Goal: Task Accomplishment & Management: Complete application form

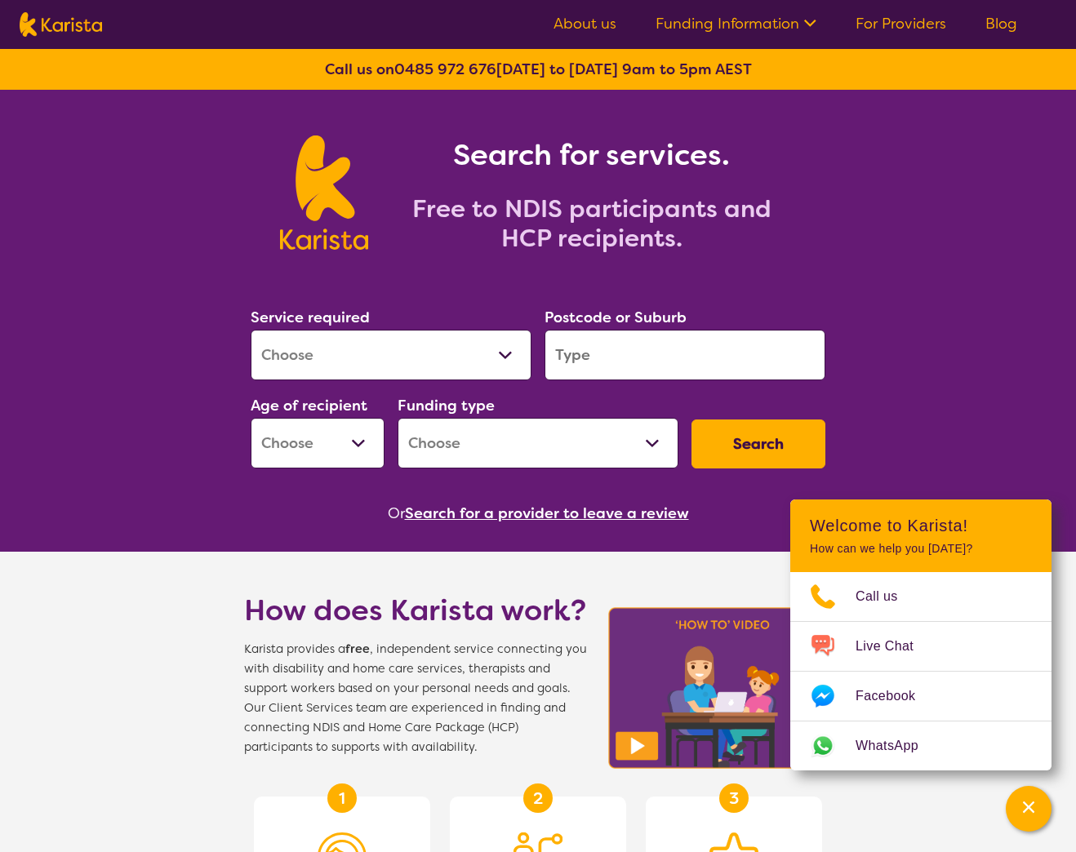
click at [135, 382] on div "Search for services. Free to NDIS participants and HCP recipients. Service requ…" at bounding box center [538, 821] width 1076 height 1463
select select "[MEDICAL_DATA]"
click at [664, 356] on input "search" at bounding box center [684, 355] width 281 height 51
click at [910, 335] on div "Search for services. Free to NDIS participants and HCP recipients. Service requ…" at bounding box center [538, 821] width 1076 height 1463
click at [687, 381] on div "Postcode or Suburb" at bounding box center [685, 343] width 294 height 88
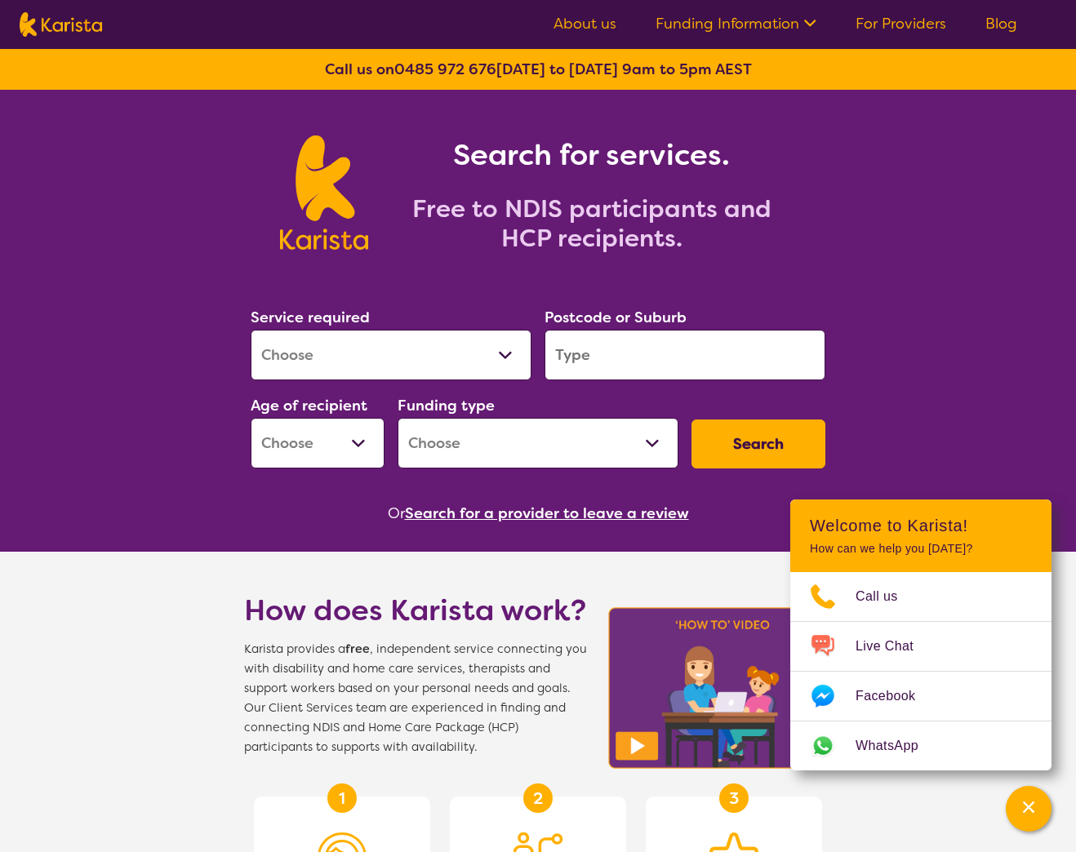
click at [730, 357] on input "search" at bounding box center [684, 355] width 281 height 51
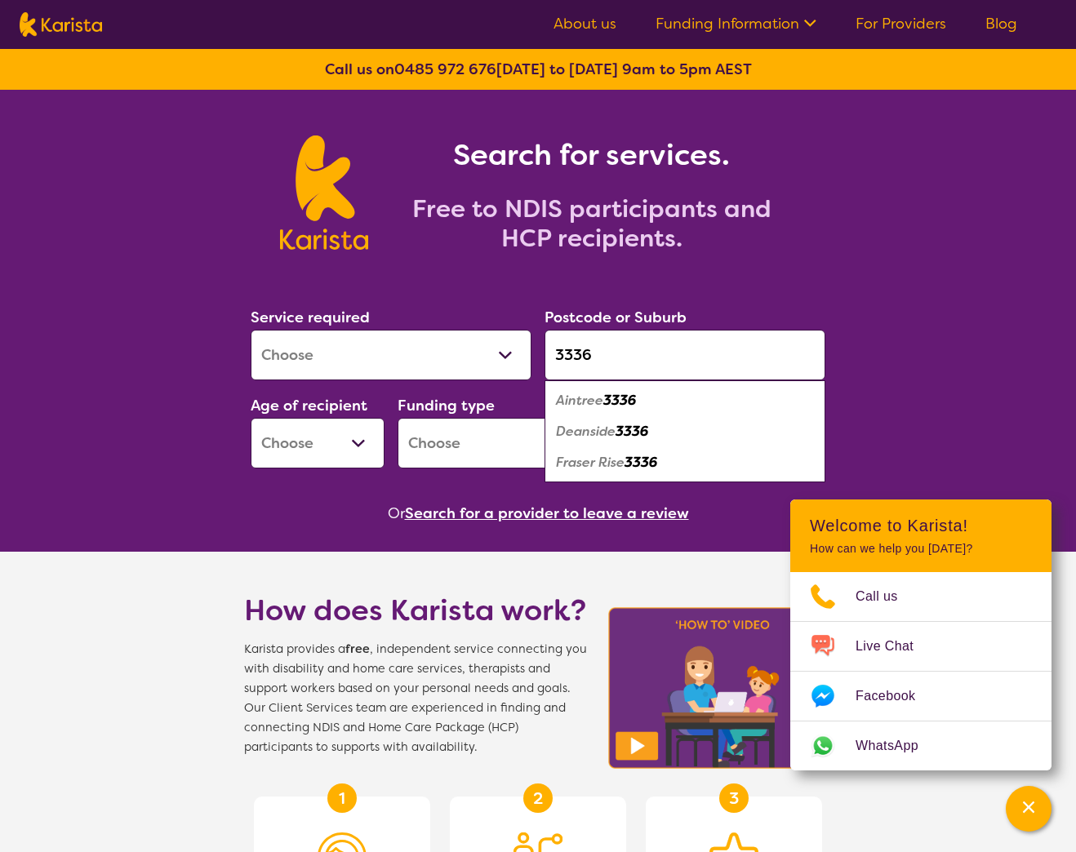
type input "3336"
click at [644, 436] on em "3336" at bounding box center [631, 431] width 33 height 17
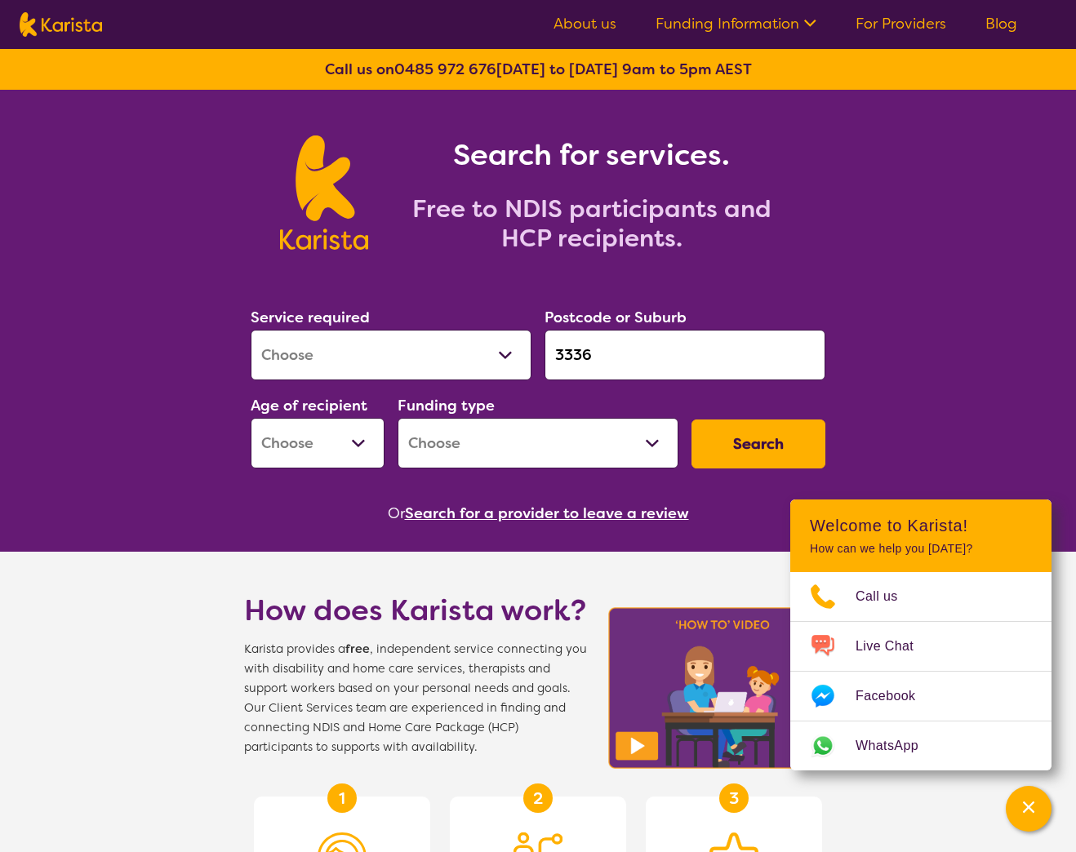
click at [939, 362] on div "Search for services. Free to NDIS participants and HCP recipients. Service requ…" at bounding box center [538, 821] width 1076 height 1463
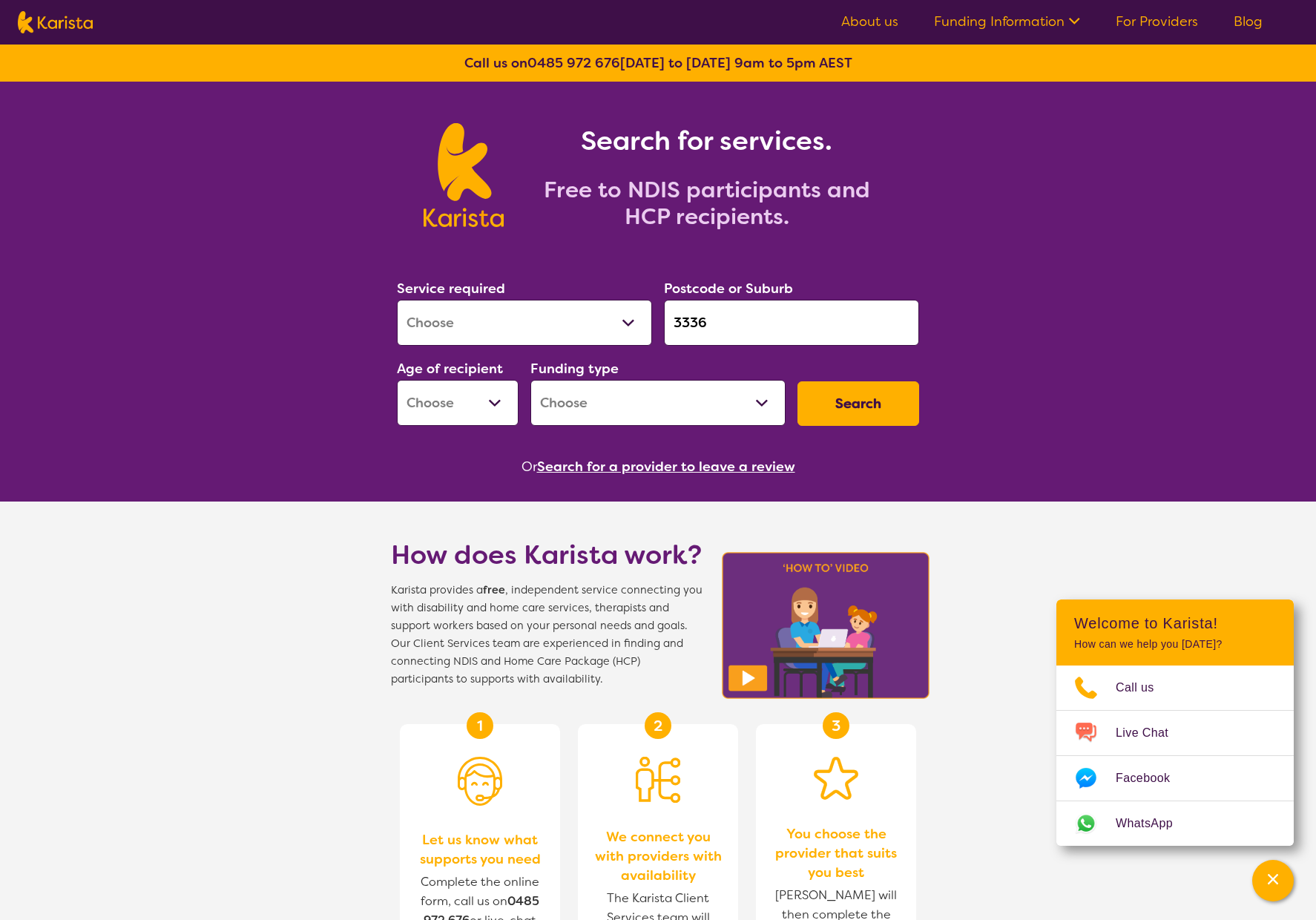
select select "EC"
select select "NDIS"
click at [977, 397] on div "Search for services. Free to NDIS participants and HCP recipients. Service requ…" at bounding box center [658, 746] width 1316 height 1330
click at [843, 403] on button "Search" at bounding box center [858, 404] width 122 height 45
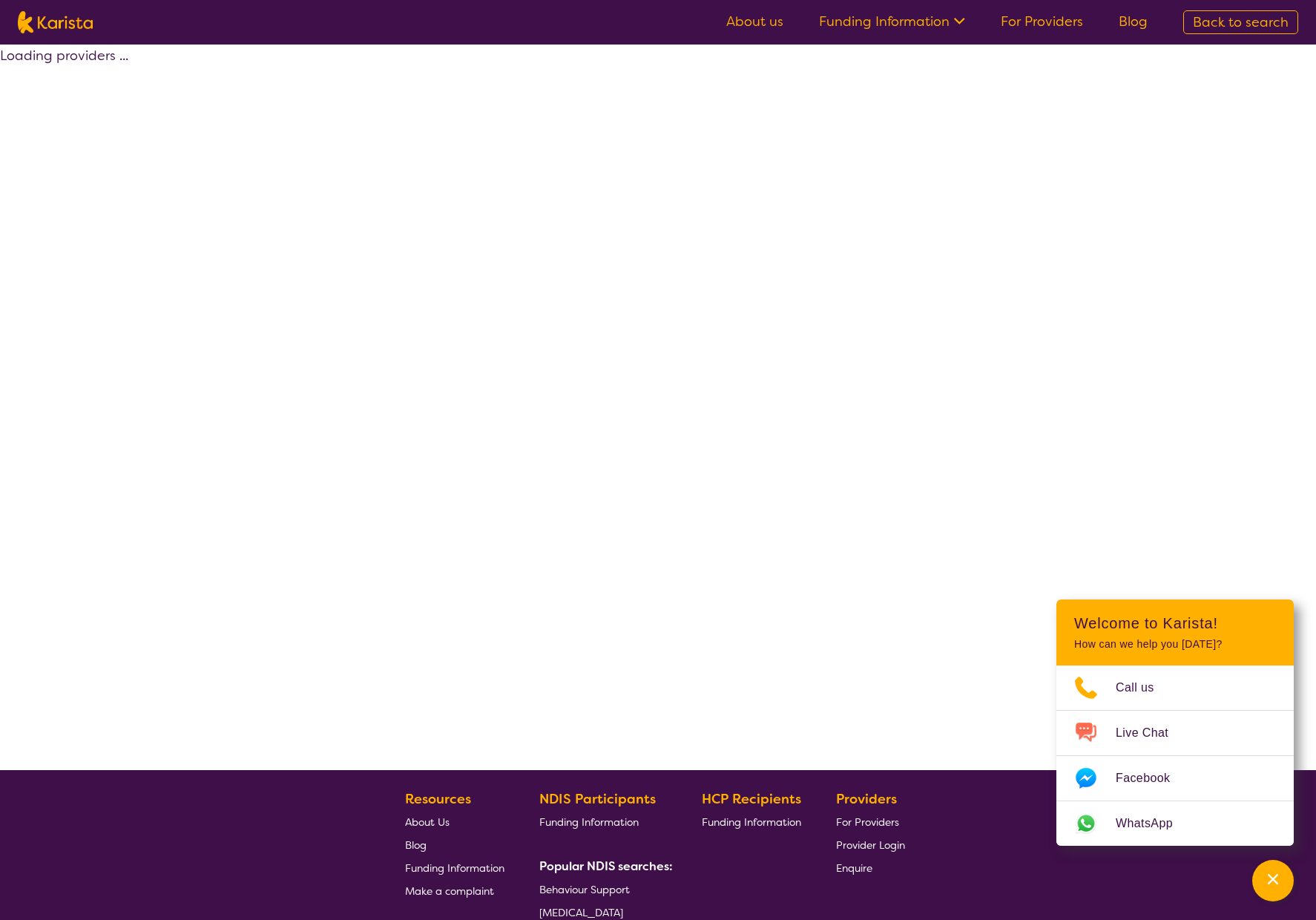
select select "by_score"
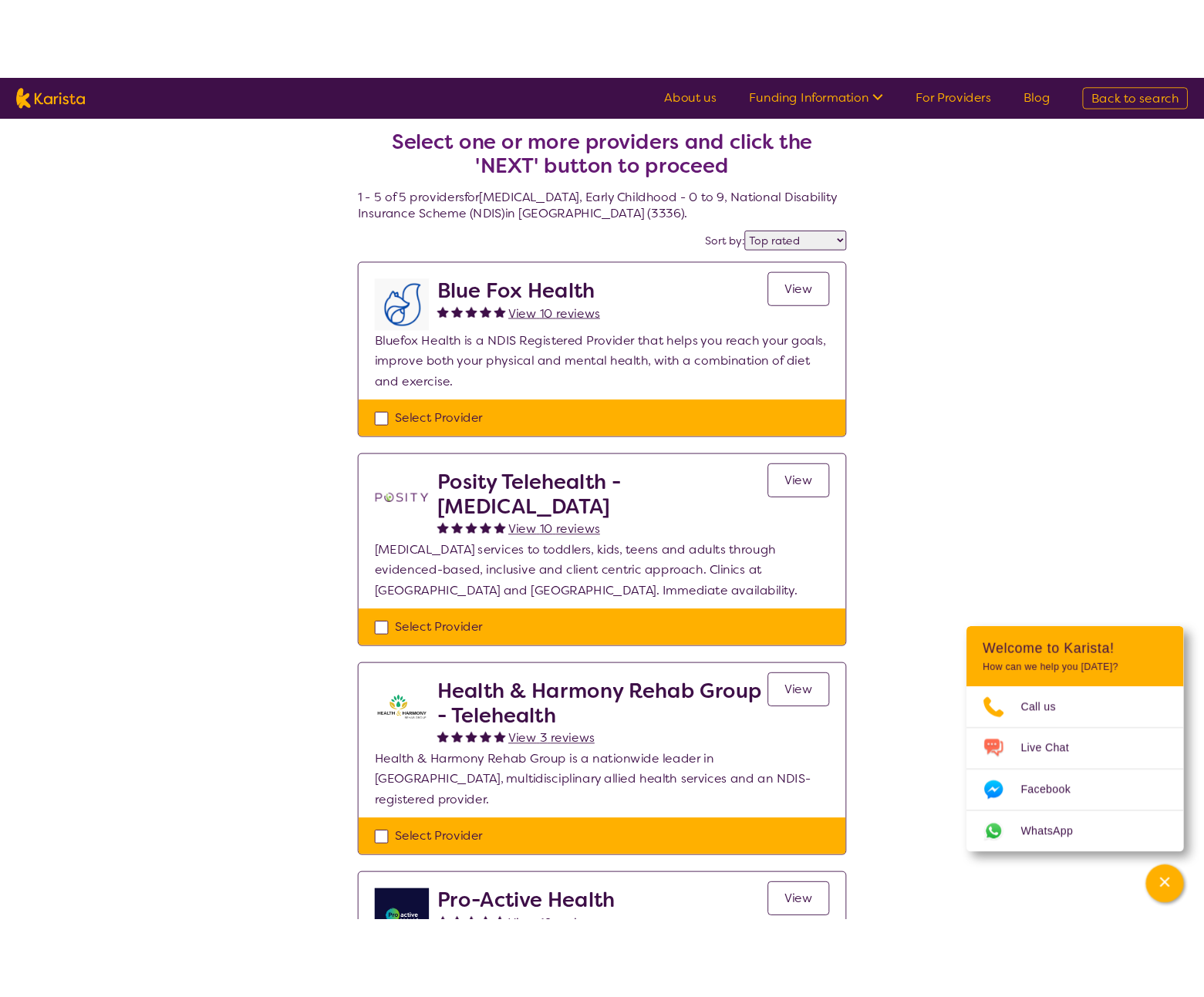
scroll to position [412, 0]
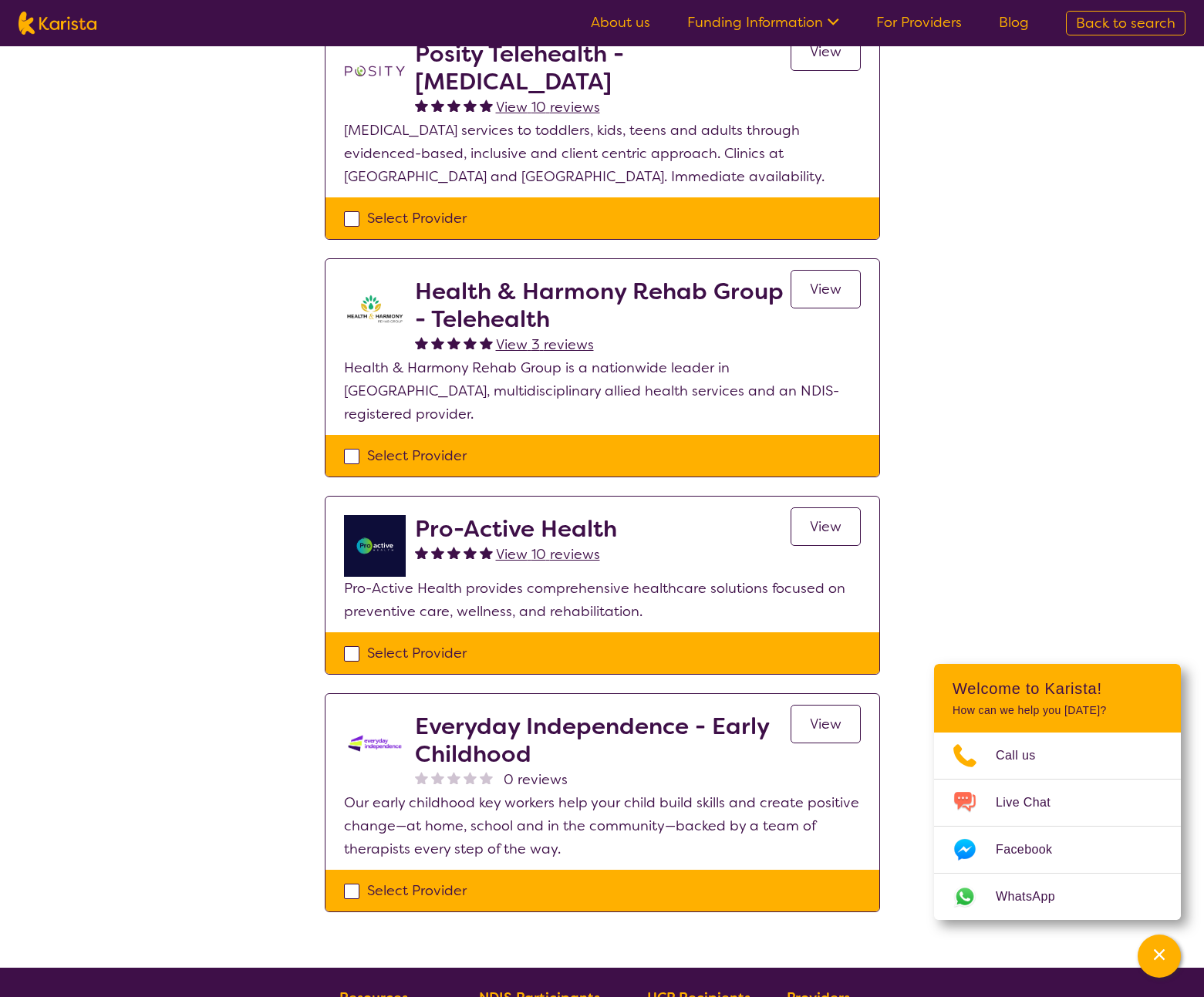
click at [1005, 544] on div "Select one or more providers and click the 'NEXT' button to proceed 1 - 5 of 5 …" at bounding box center [602, 301] width 1204 height 1333
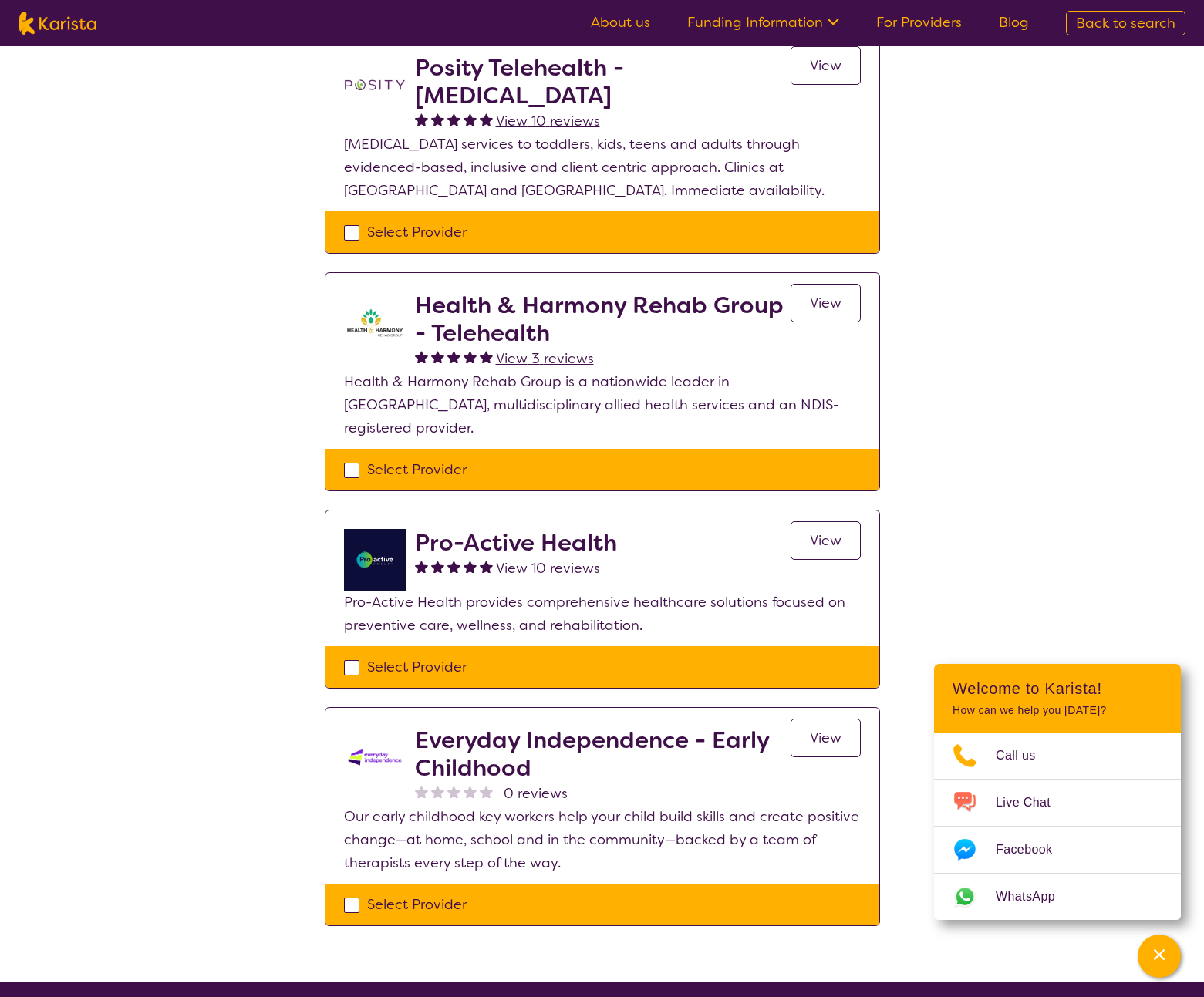
scroll to position [395, 0]
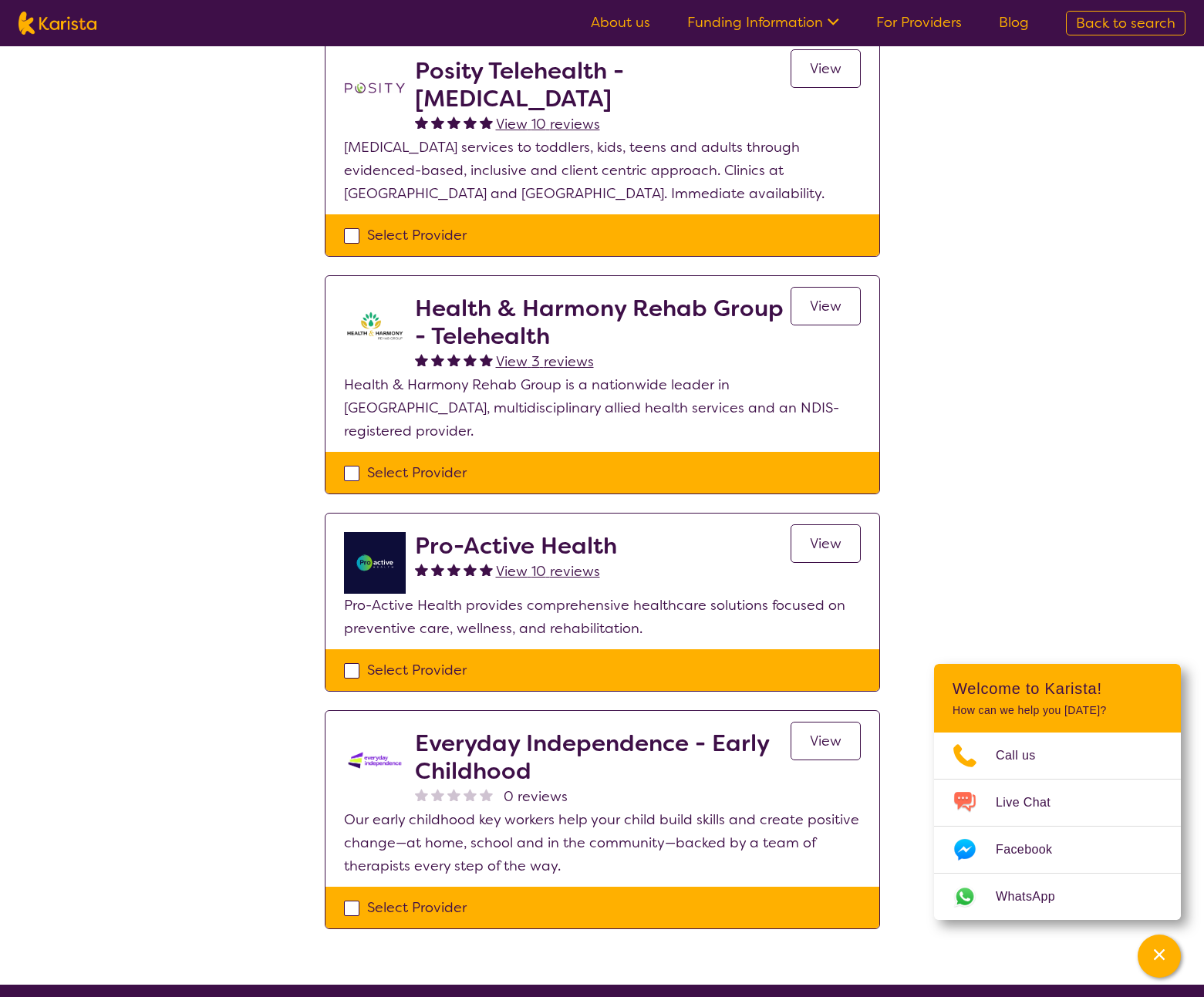
click at [523, 129] on span "View 10 reviews" at bounding box center [548, 125] width 104 height 19
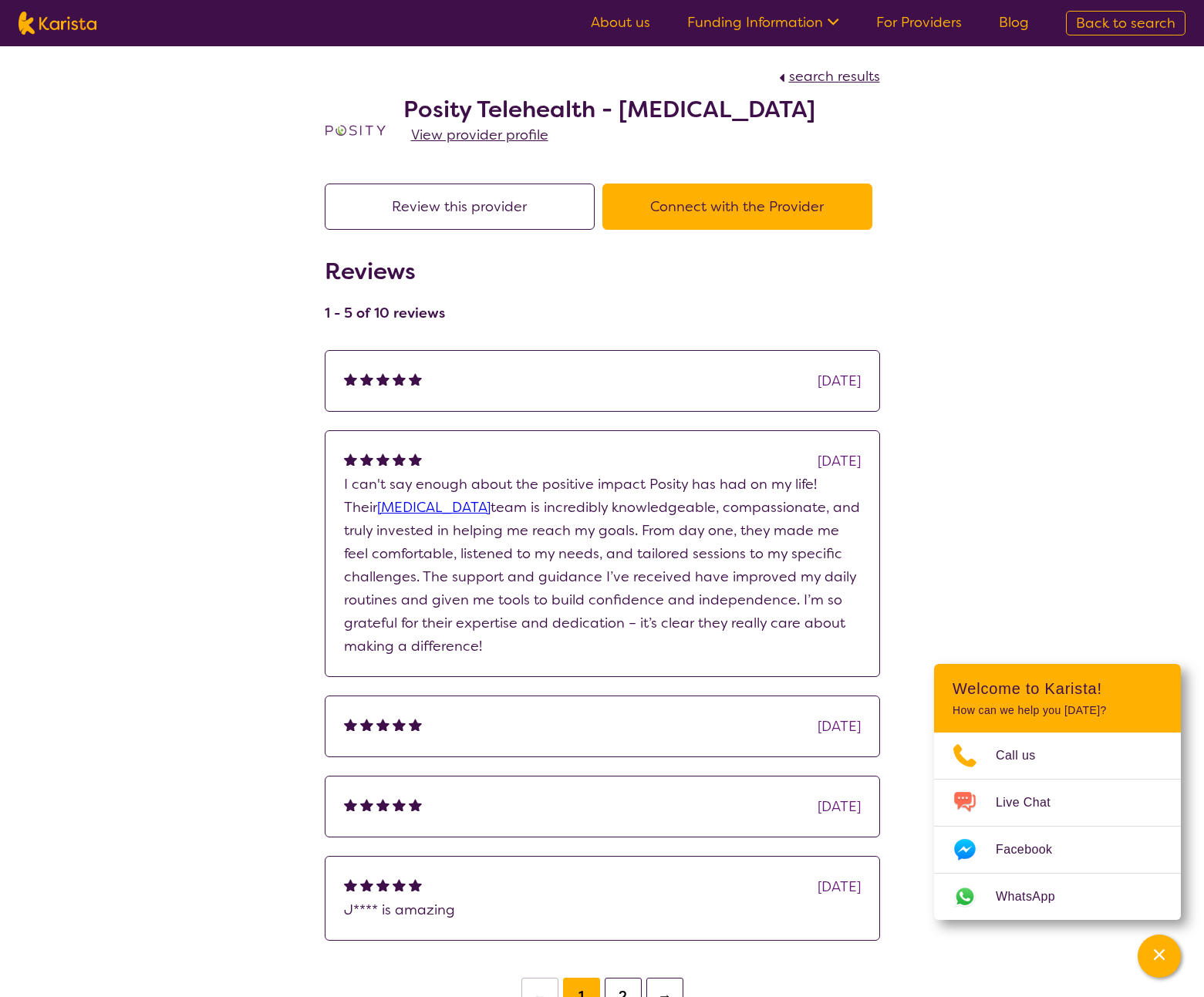
click at [665, 201] on button "Connect with the Provider" at bounding box center [737, 206] width 270 height 46
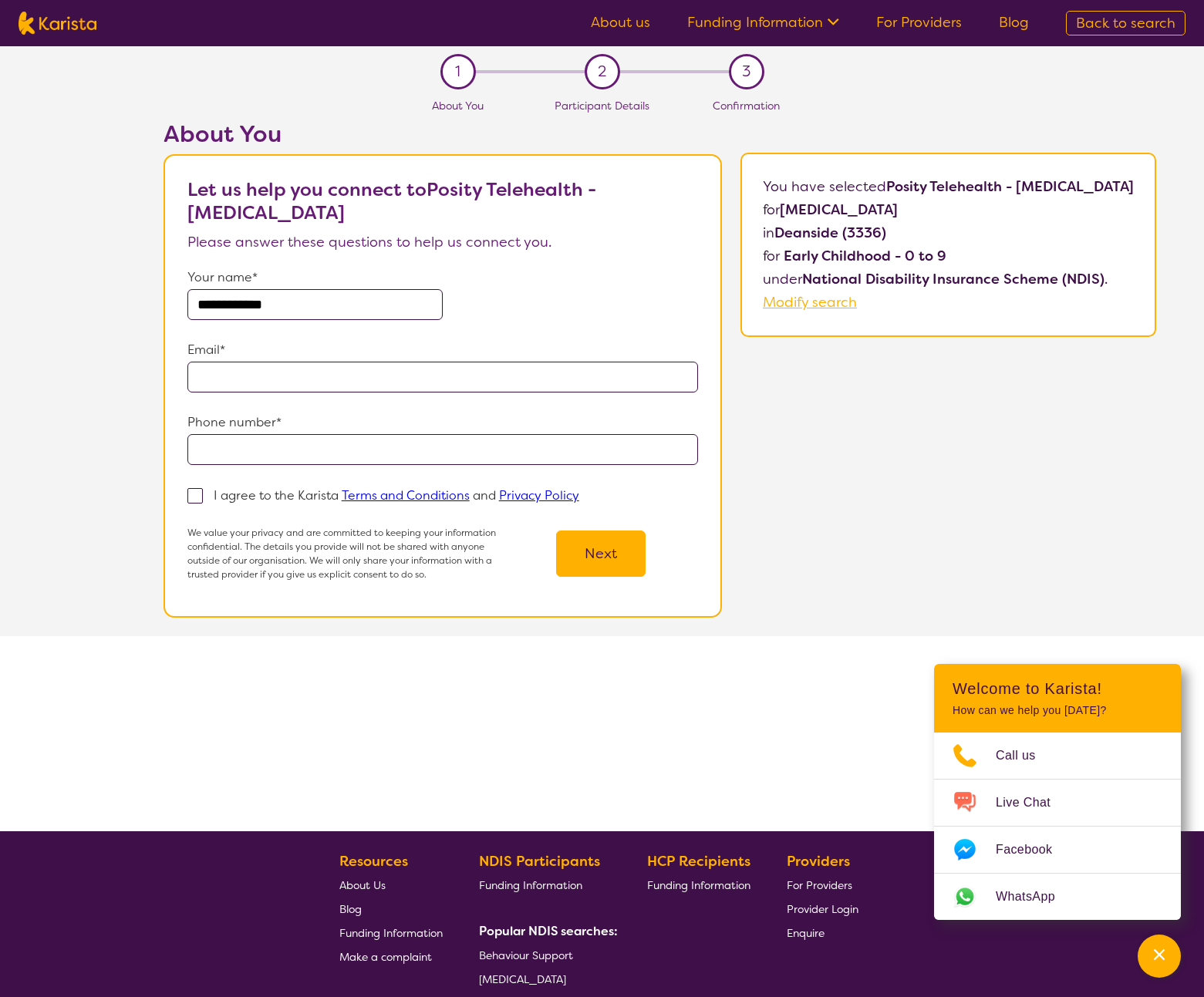
drag, startPoint x: 219, startPoint y: 301, endPoint x: 79, endPoint y: 290, distance: 140.4
type input "**********"
click at [209, 373] on input "email" at bounding box center [442, 377] width 510 height 31
type input "**********"
click at [212, 443] on input "tel" at bounding box center [442, 450] width 510 height 31
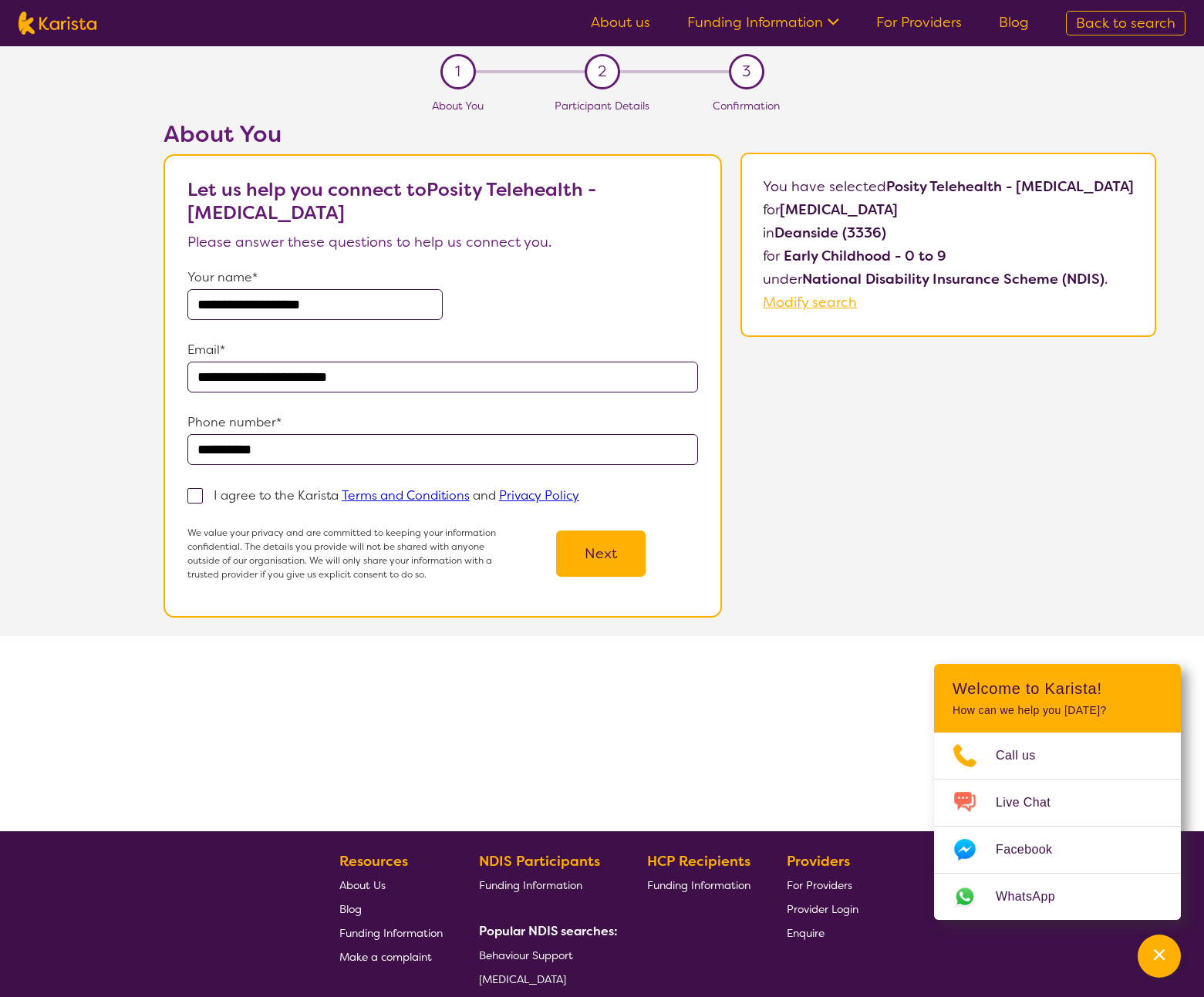
type input "**********"
click at [187, 493] on span at bounding box center [195, 496] width 15 height 15
click at [579, 493] on input "I agree to the Karista Terms and Conditions and Privacy Policy" at bounding box center [584, 494] width 10 height 10
checkbox input "true"
click at [592, 558] on button "Next" at bounding box center [600, 554] width 90 height 46
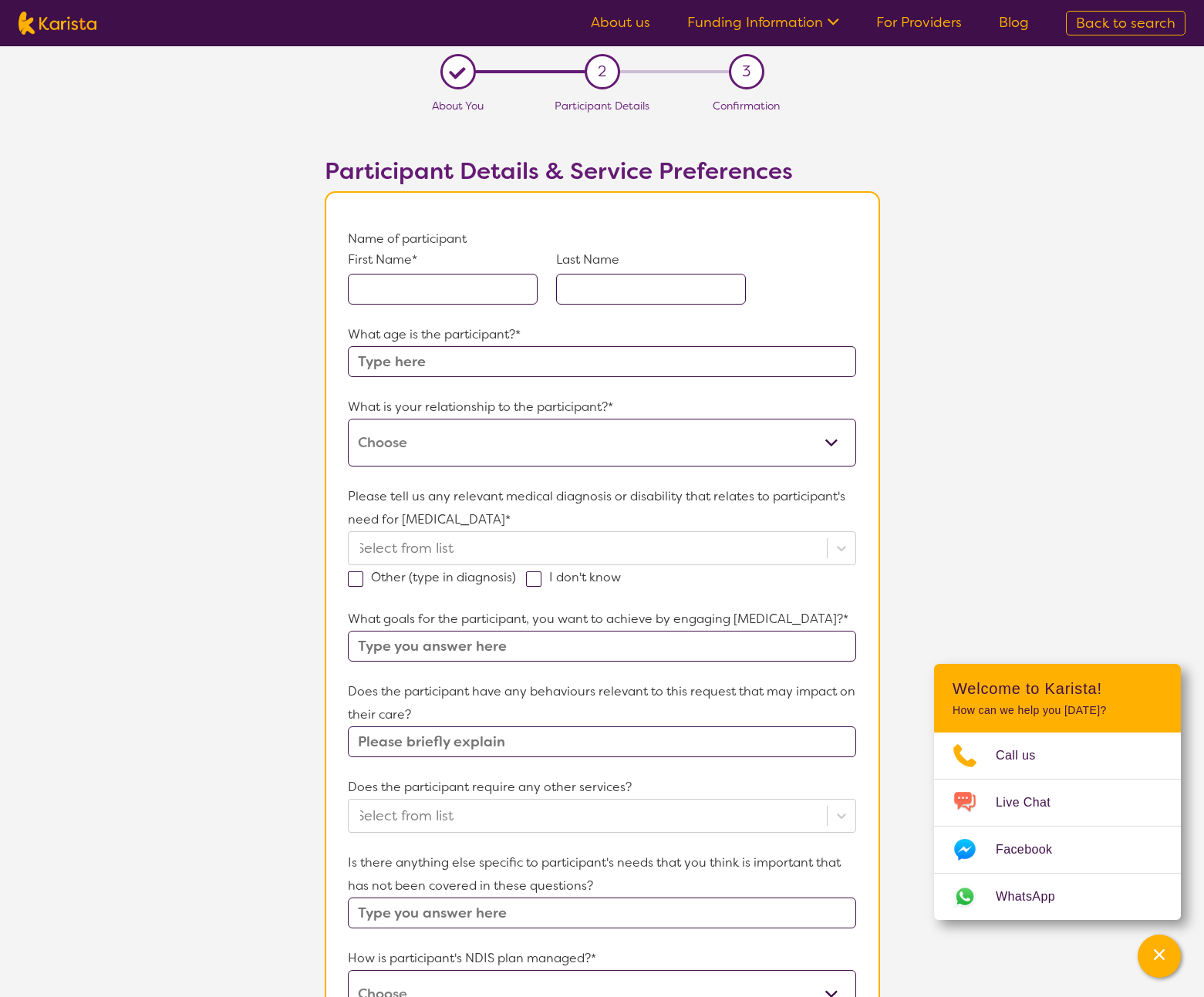
click at [502, 288] on input "text" at bounding box center [442, 289] width 190 height 31
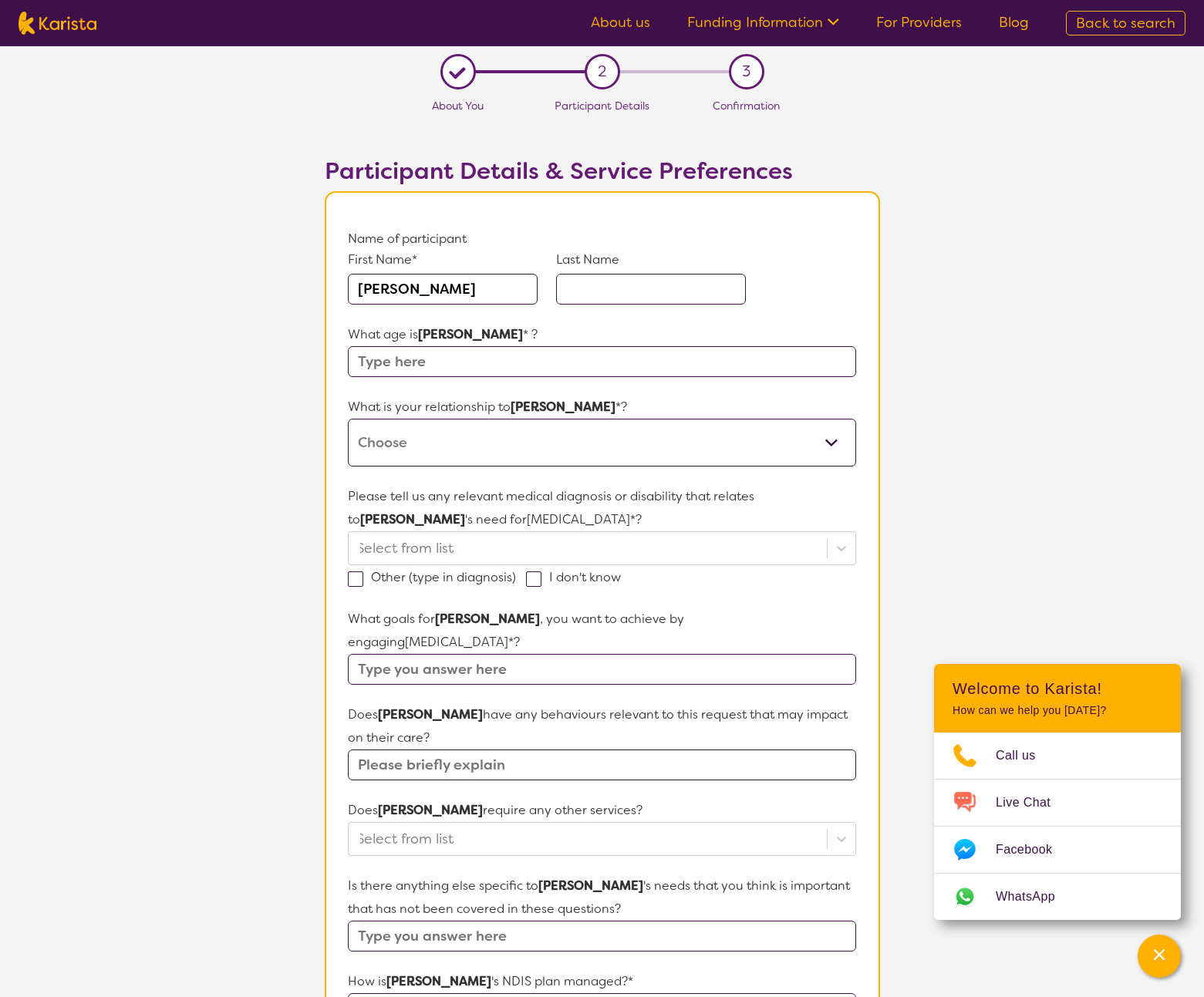
type input "[PERSON_NAME]"
click at [697, 296] on input "text" at bounding box center [650, 289] width 190 height 31
type input "Palines"
click at [523, 351] on input "text" at bounding box center [601, 361] width 507 height 31
type input "5"
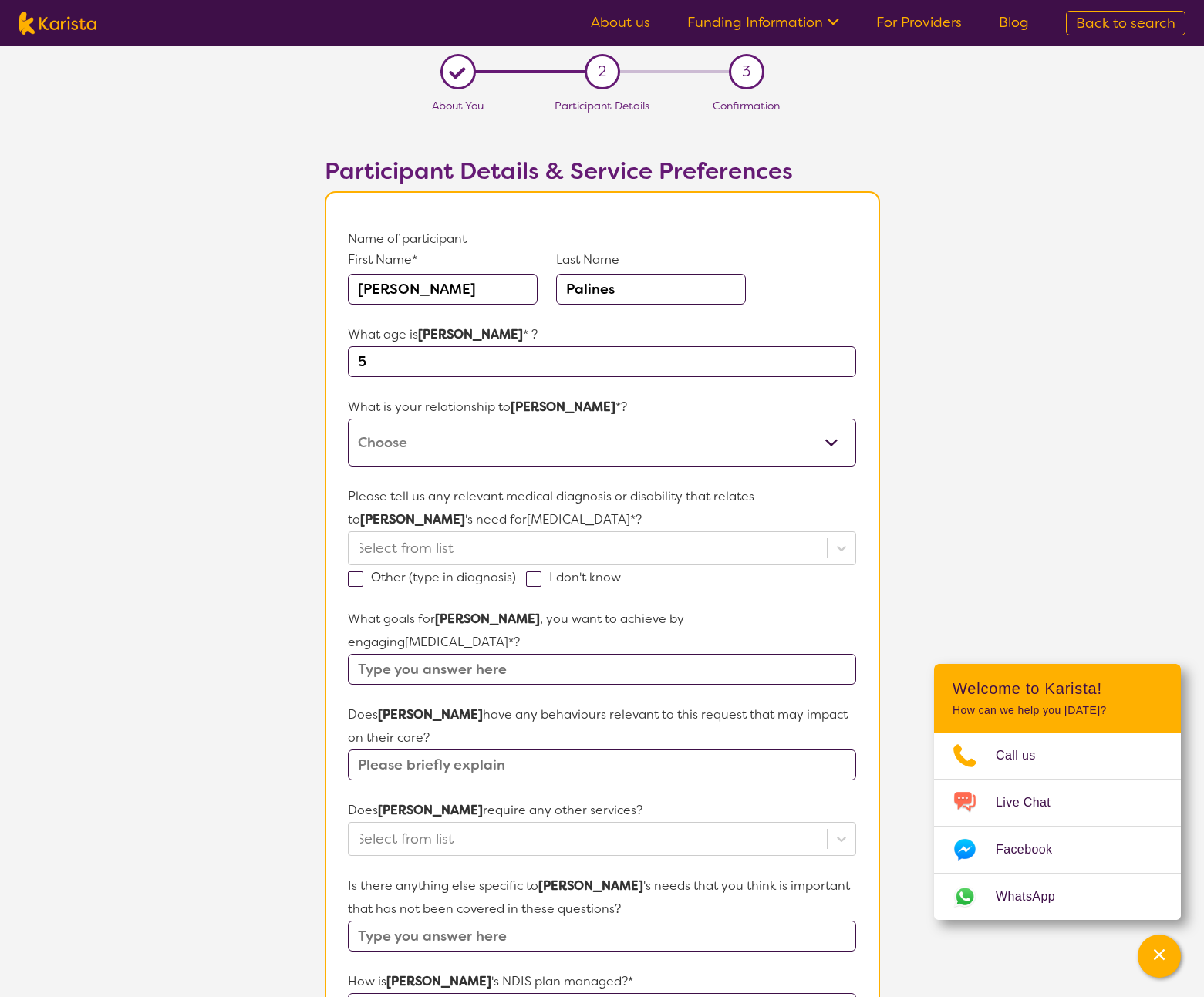
select select "I am their parent"
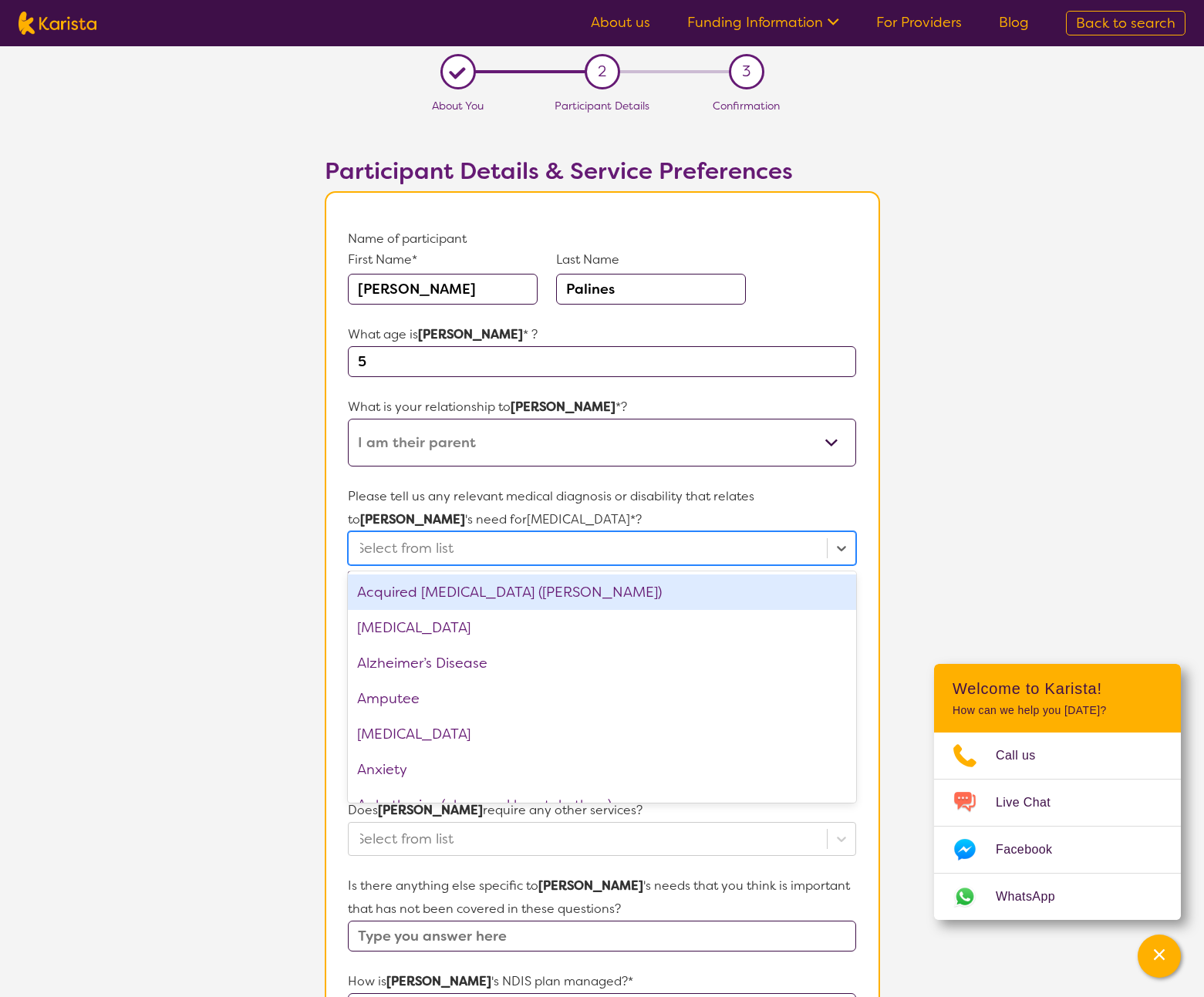
click at [456, 541] on div at bounding box center [587, 548] width 462 height 26
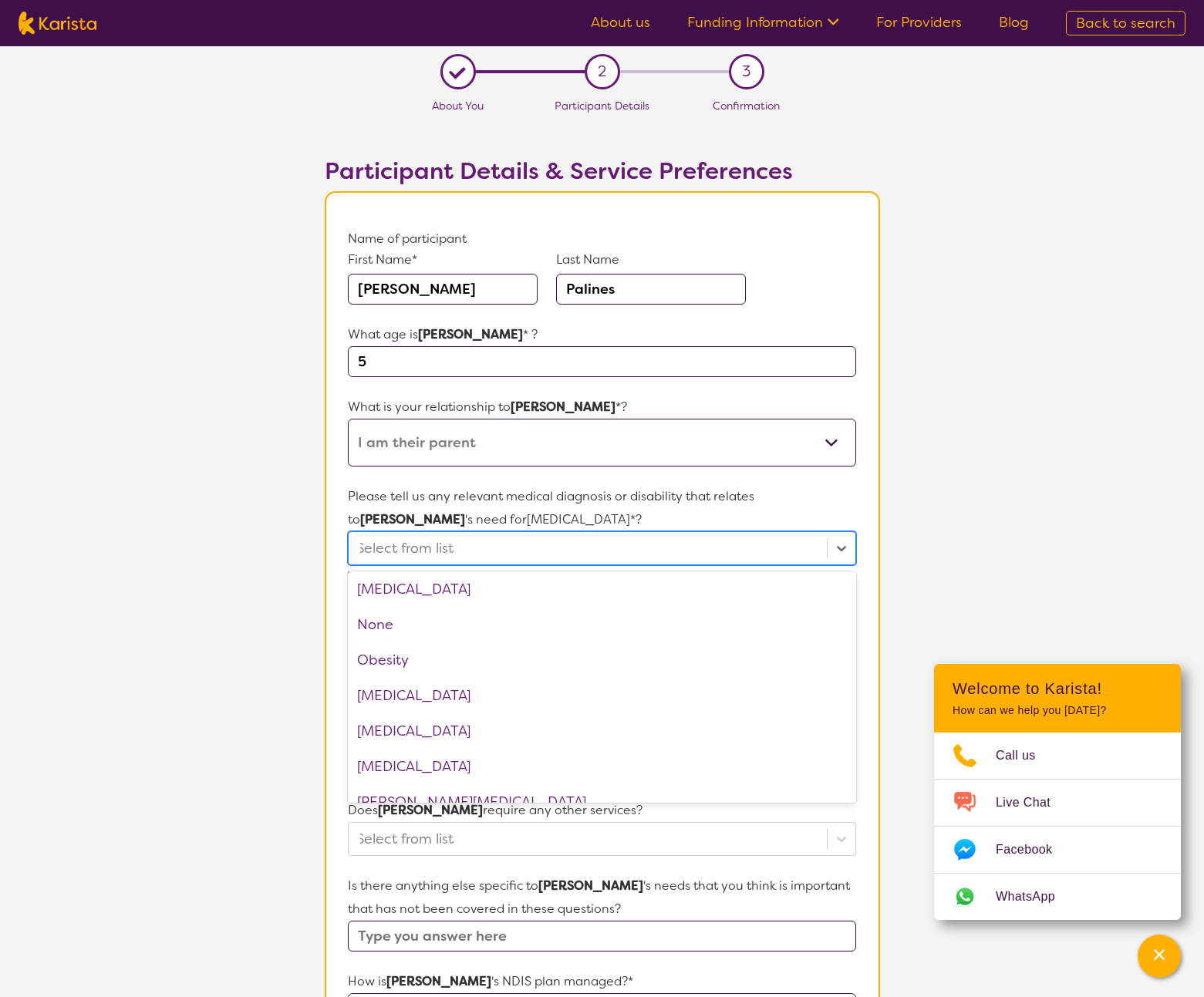
scroll to position [1715, 0]
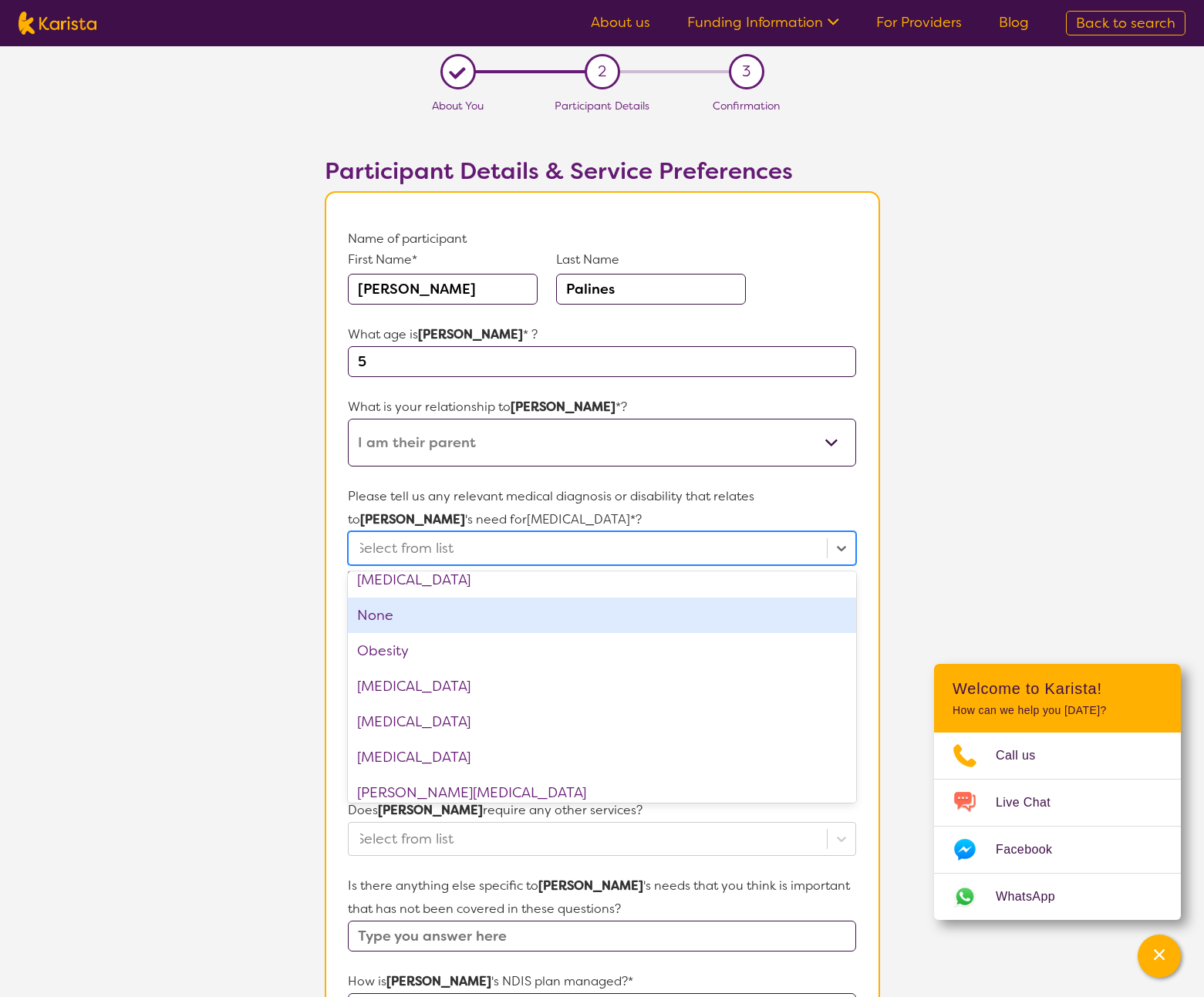
click at [422, 626] on div "None" at bounding box center [601, 616] width 507 height 36
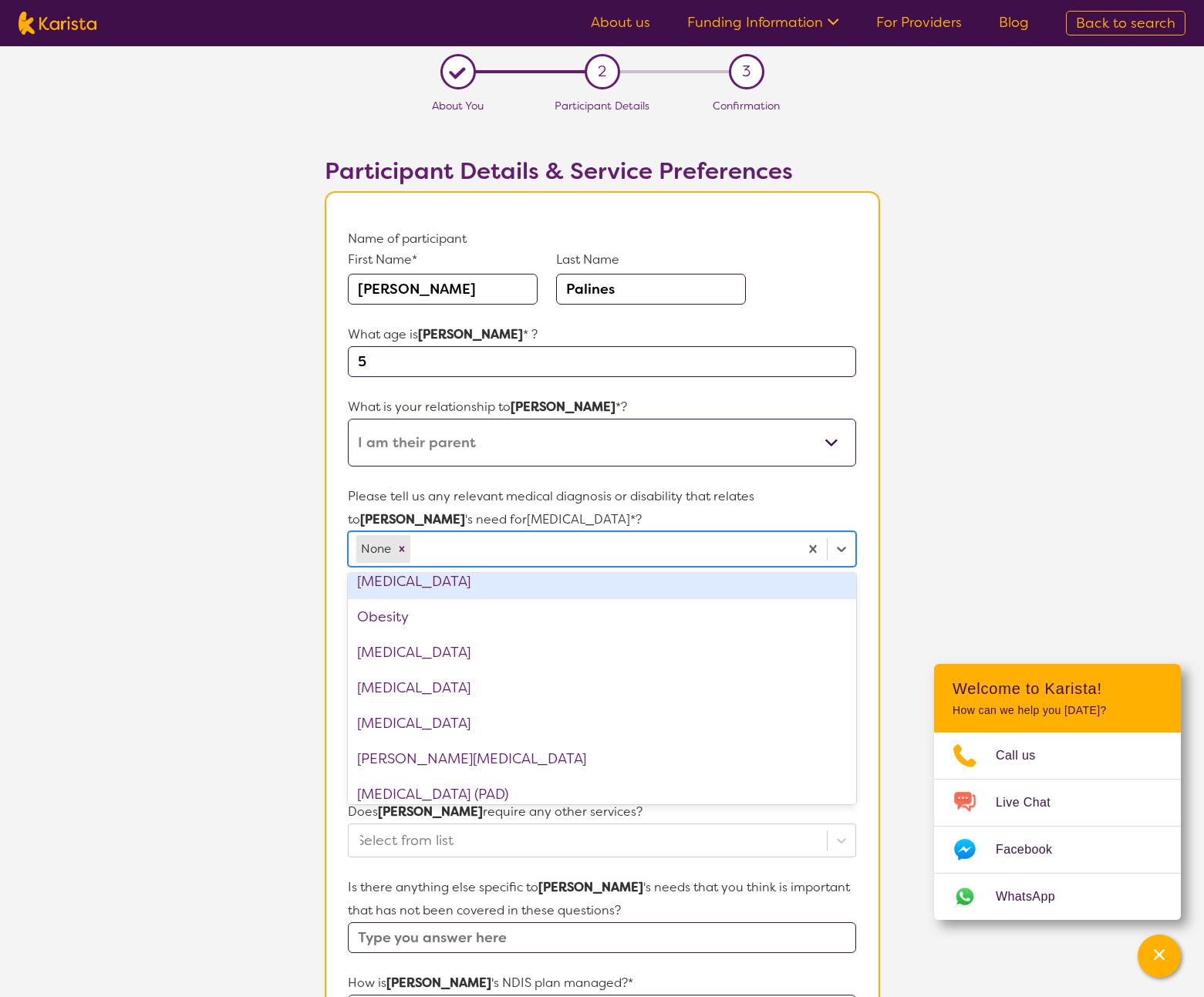
click at [969, 532] on section "L About You 2 Participant Details 3 Confirmation Participant Details & Service …" at bounding box center [602, 738] width 1204 height 1384
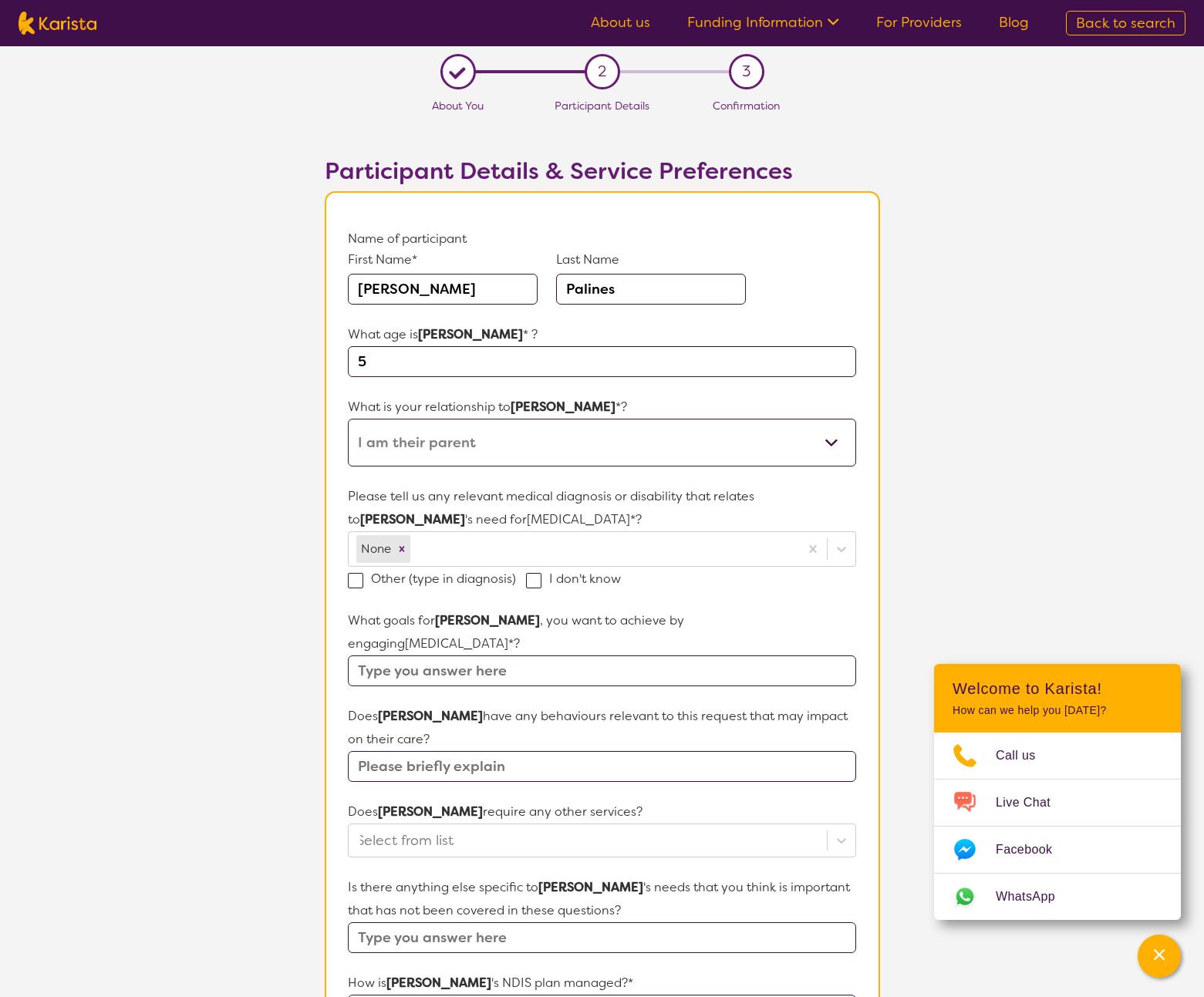
click at [577, 666] on input "text" at bounding box center [601, 671] width 507 height 31
type input "W"
click at [690, 669] on input "His paediatrician recommended that we find an OT for [PERSON_NAME] ([PERSON_NAM…" at bounding box center [601, 671] width 507 height 31
drag, startPoint x: 635, startPoint y: 674, endPoint x: 864, endPoint y: 670, distance: 229.0
drag, startPoint x: 464, startPoint y: 670, endPoint x: 902, endPoint y: 669, distance: 438.0
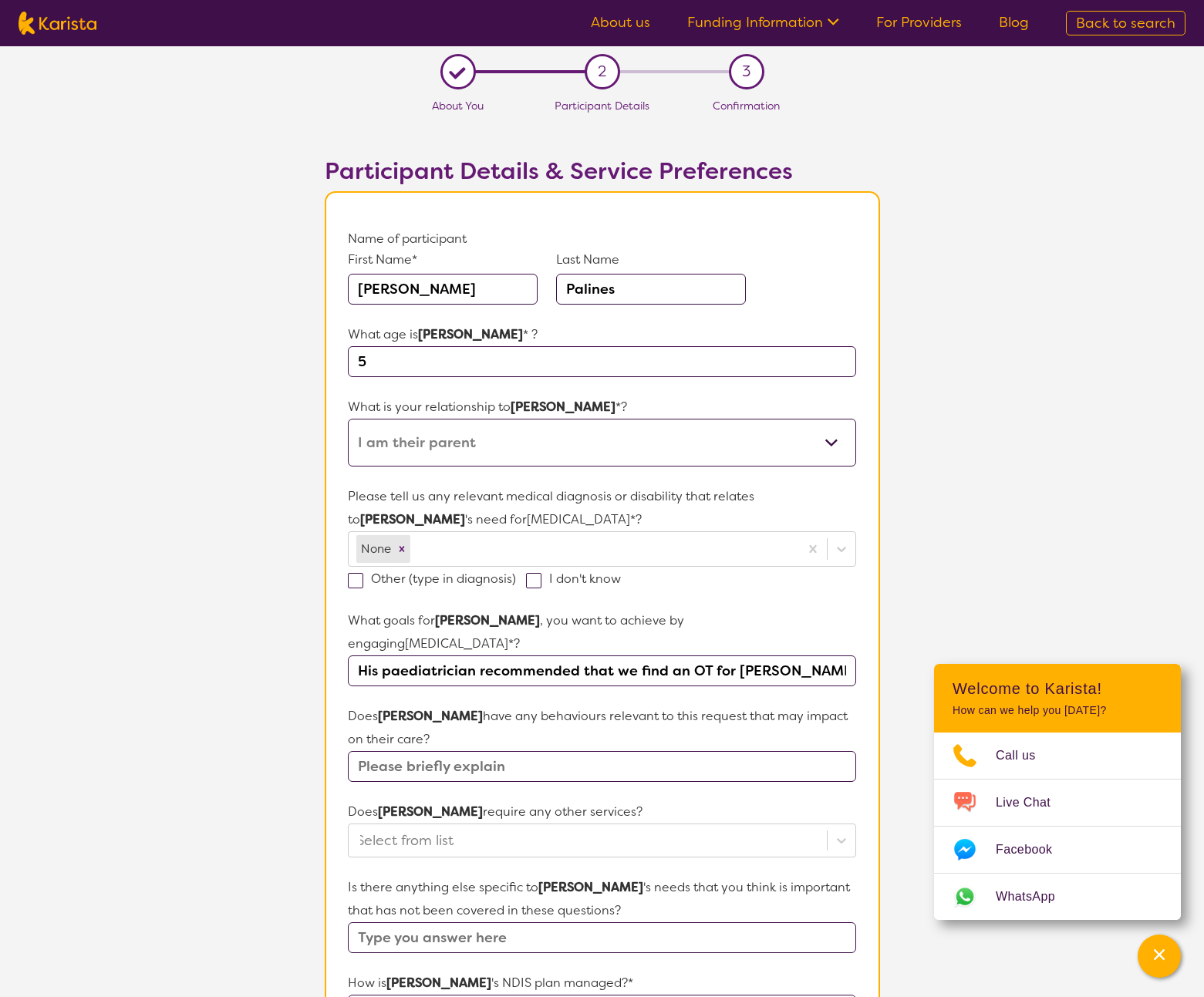
drag, startPoint x: 851, startPoint y: 668, endPoint x: 87, endPoint y: 669, distance: 764.0
type input "H"
drag, startPoint x: 722, startPoint y: 673, endPoint x: 353, endPoint y: 660, distance: 369.2
click at [353, 660] on input "We're hoping to help him achieve more independence" at bounding box center [601, 671] width 507 height 31
drag, startPoint x: 587, startPoint y: 667, endPoint x: 403, endPoint y: 652, distance: 184.6
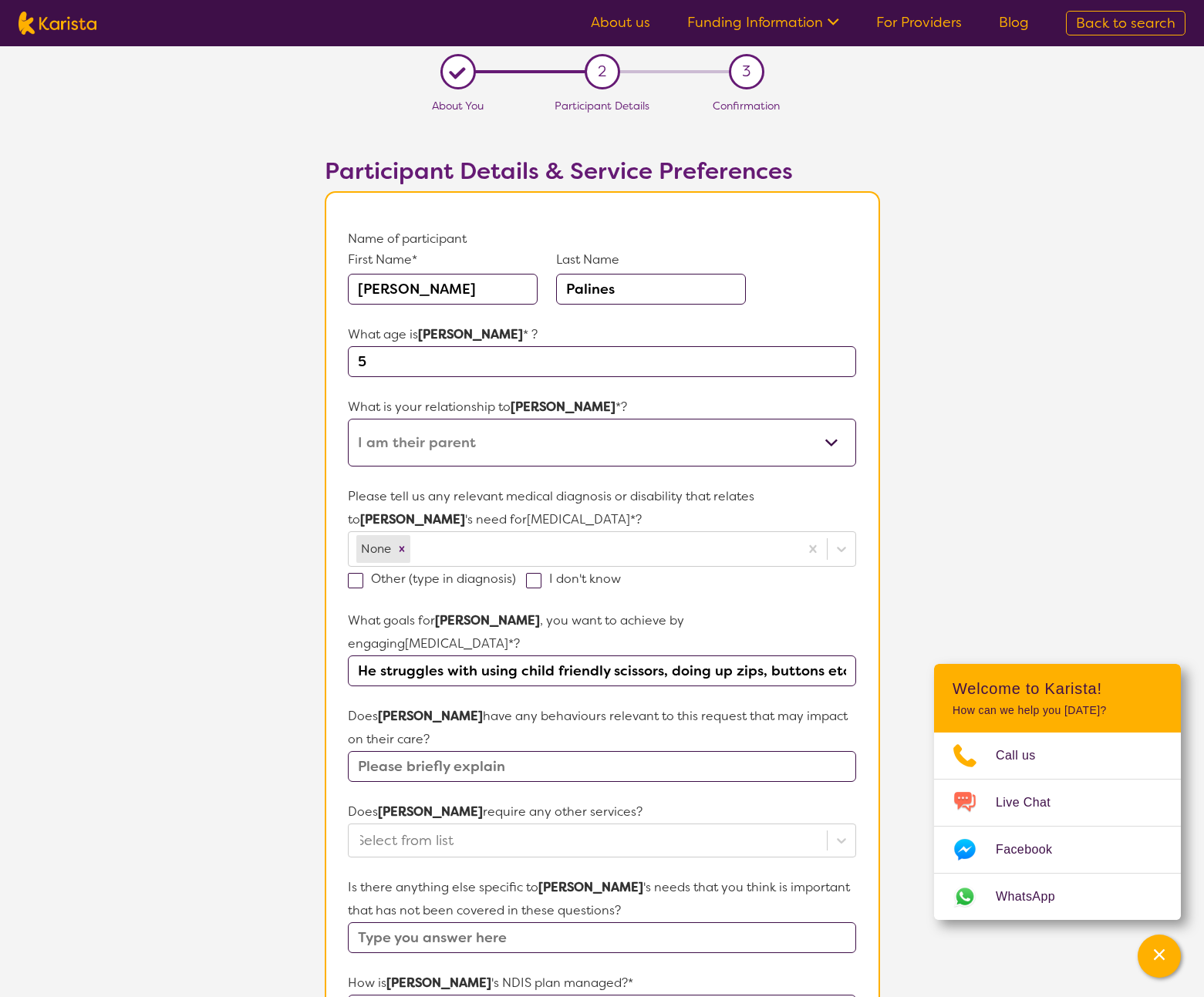
drag, startPoint x: 820, startPoint y: 672, endPoint x: 865, endPoint y: 673, distance: 45.0
click at [542, 675] on input "He struggles with using child friendly scissors, doing up zips, buttons etc he'…" at bounding box center [601, 671] width 507 height 31
click at [607, 665] on input "He struggles with using child friendly scissors, doing up zips, buttons etc he'…" at bounding box center [601, 671] width 507 height 31
drag, startPoint x: 840, startPoint y: 671, endPoint x: 766, endPoint y: 671, distance: 74.0
click at [766, 671] on input "He struggles with using child friendly scissors, doing up zips, buttons etc he'…" at bounding box center [601, 671] width 507 height 31
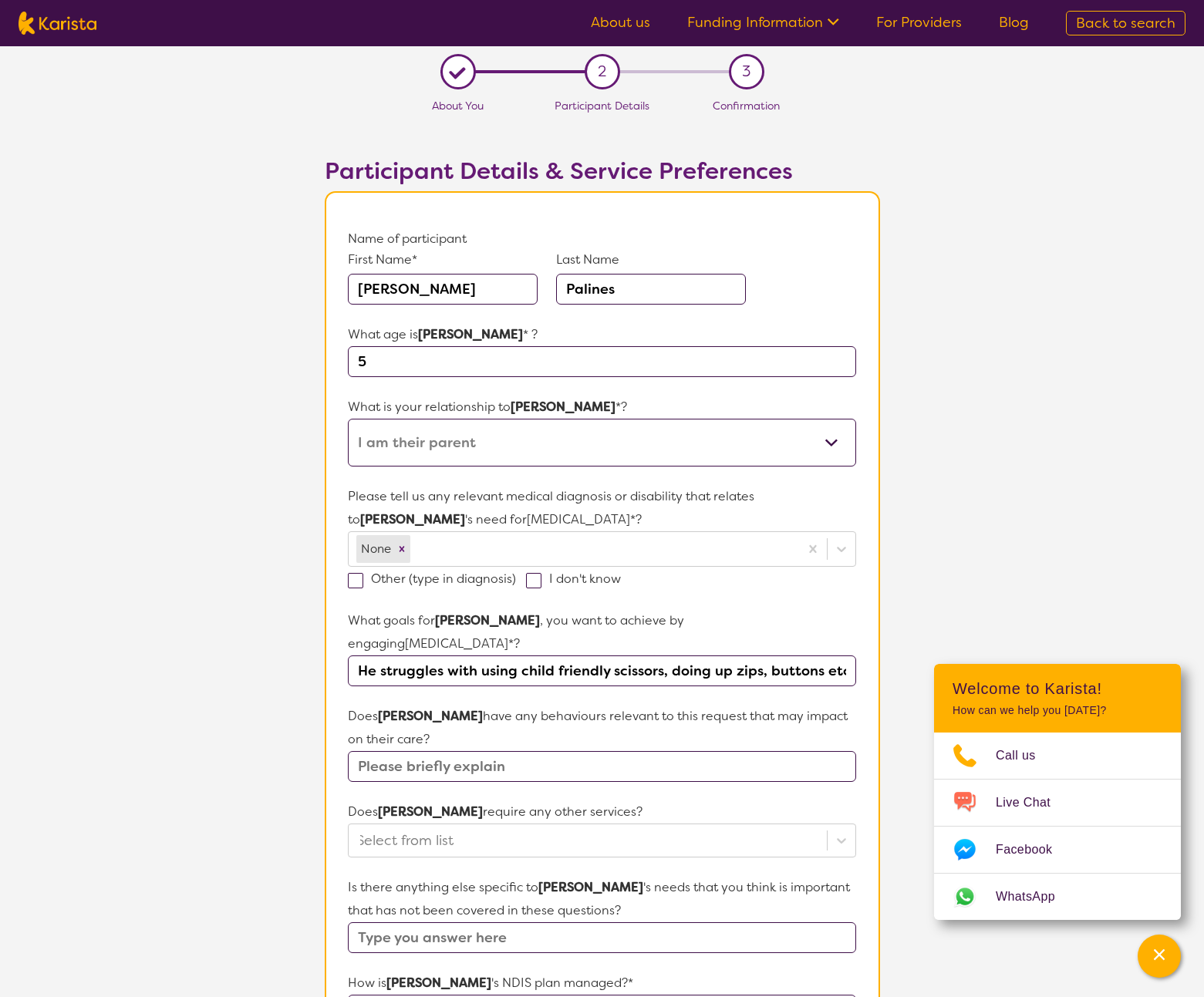
drag, startPoint x: 569, startPoint y: 669, endPoint x: 678, endPoint y: 713, distance: 117.5
click at [658, 687] on form "Name of participant First Name* [PERSON_NAME] Last Name [PERSON_NAME] What age …" at bounding box center [601, 783] width 507 height 1112
drag, startPoint x: 783, startPoint y: 668, endPoint x: 916, endPoint y: 671, distance: 133.0
drag, startPoint x: 602, startPoint y: 664, endPoint x: 570, endPoint y: 662, distance: 32.1
click at [602, 664] on input "He struggles with using child friendly scissors, doing up zips, buttons etc he'…" at bounding box center [601, 671] width 507 height 31
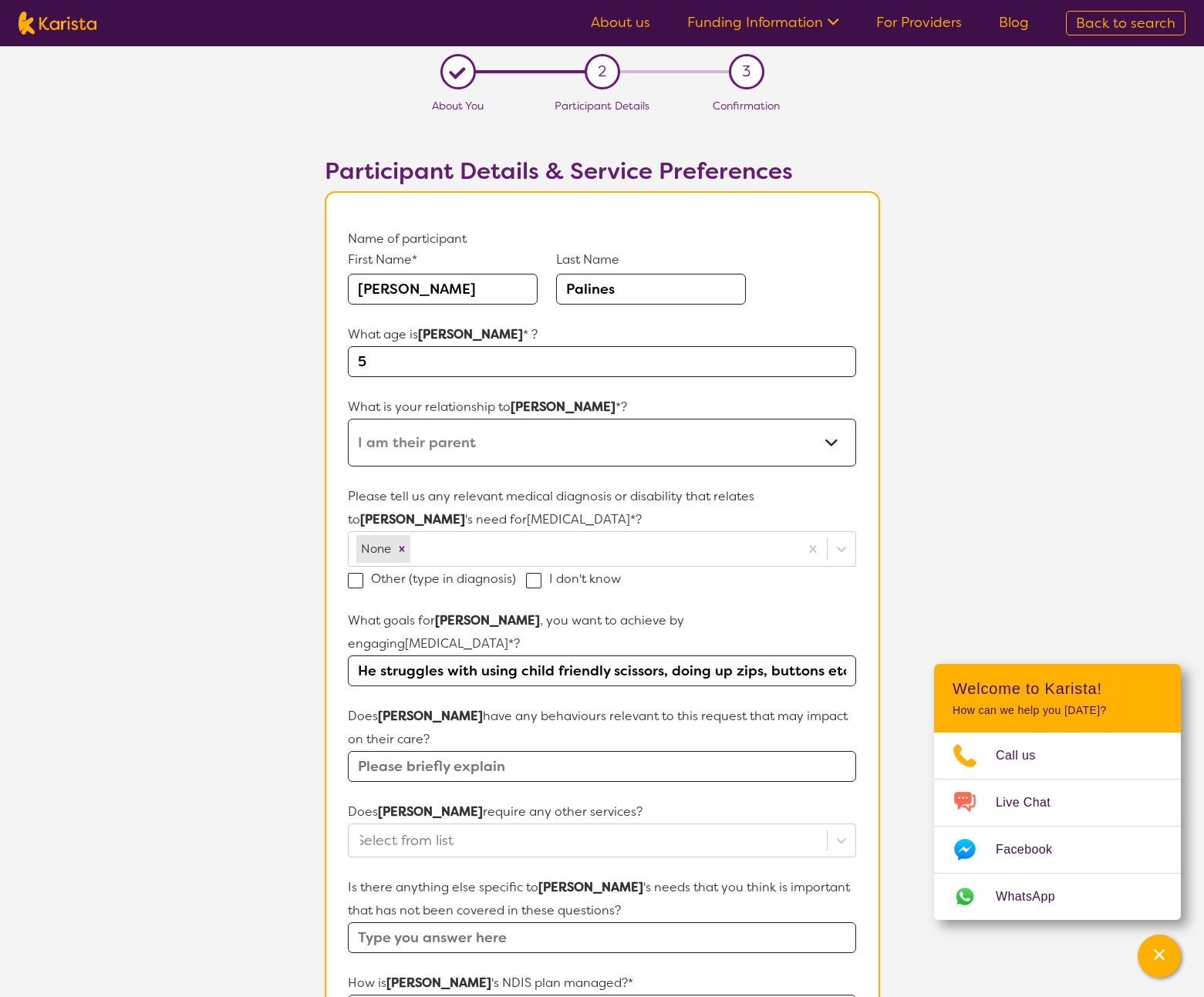
drag, startPoint x: 506, startPoint y: 666, endPoint x: 491, endPoint y: 668, distance: 15.1
click at [506, 666] on input "He struggles with using child friendly scissors, doing up zips, buttons etc he'…" at bounding box center [601, 671] width 507 height 31
drag, startPoint x: 470, startPoint y: 670, endPoint x: 269, endPoint y: 660, distance: 201.2
drag, startPoint x: 505, startPoint y: 660, endPoint x: 476, endPoint y: 657, distance: 29.2
click at [507, 660] on input "He struggles with using child friendly scissors, doing up zips, buttons etc he'…" at bounding box center [601, 671] width 507 height 31
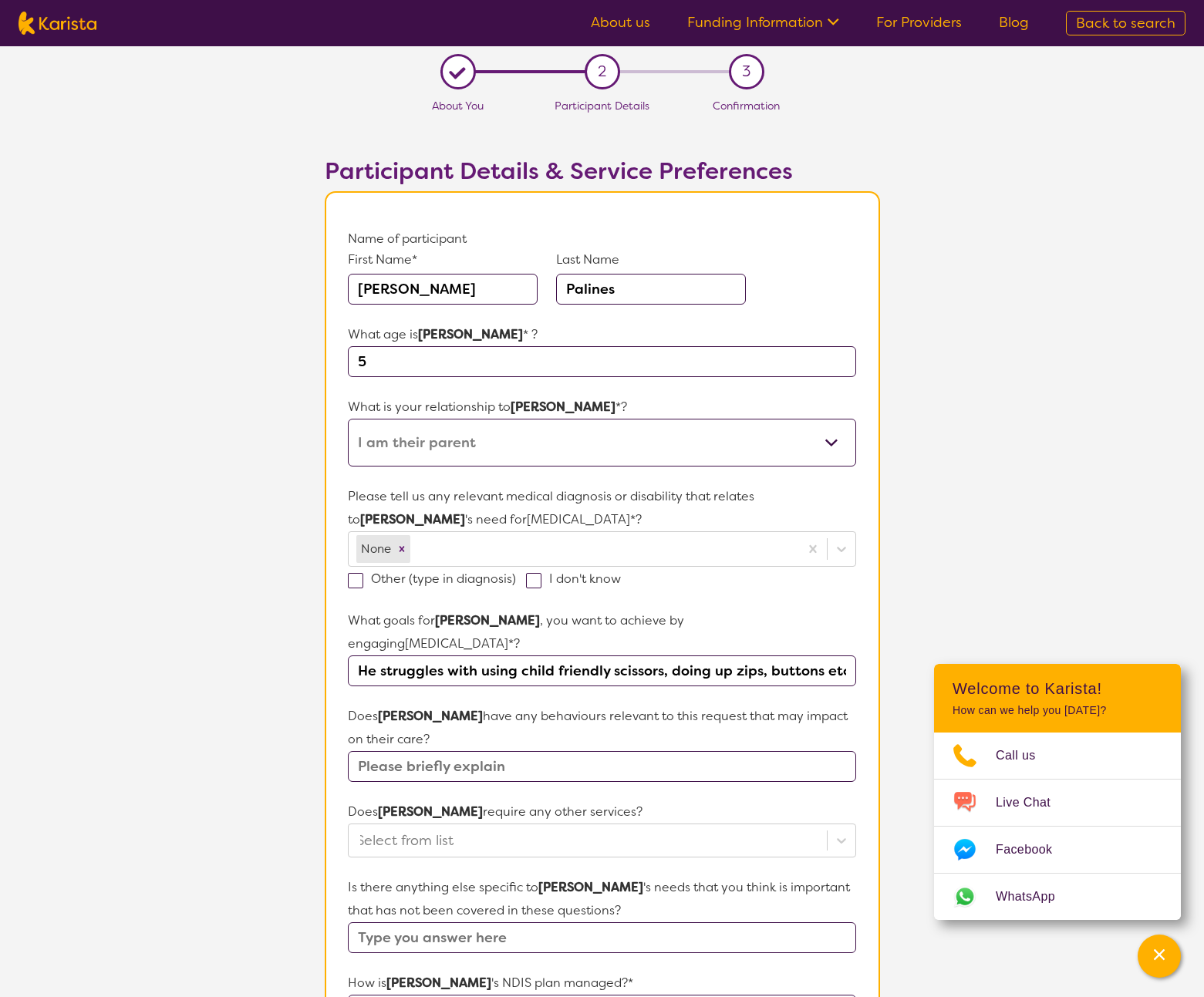
drag, startPoint x: 388, startPoint y: 657, endPoint x: 476, endPoint y: 664, distance: 88.3
click at [509, 664] on input "He struggles with using child friendly scissors, doing up zips, buttons etc he'…" at bounding box center [601, 671] width 507 height 31
drag, startPoint x: 457, startPoint y: 663, endPoint x: 262, endPoint y: 638, distance: 196.6
click at [486, 673] on input "He struggles with using child friendly scissors, doing up zips, buttons etc he'…" at bounding box center [601, 671] width 507 height 31
click at [662, 673] on input "He struggles with using child friendly scissors, doing up zips, buttons etc he'…" at bounding box center [601, 671] width 507 height 31
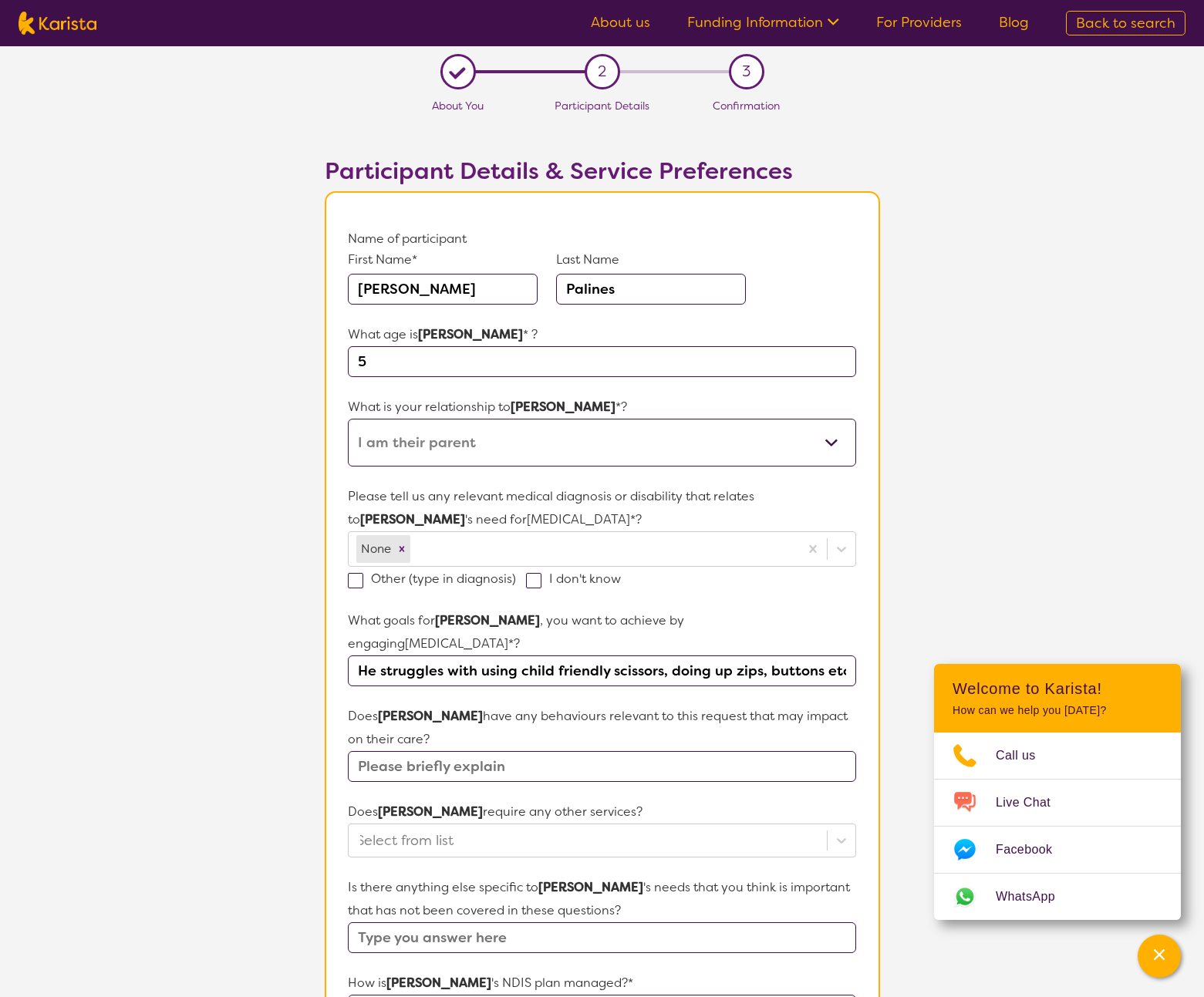
drag, startPoint x: 613, startPoint y: 669, endPoint x: 877, endPoint y: 671, distance: 264.0
click at [578, 674] on input "He struggles with using child friendly scissors, doing up zips, buttons etc he'…" at bounding box center [601, 671] width 507 height 31
drag, startPoint x: 637, startPoint y: 669, endPoint x: 943, endPoint y: 669, distance: 306.0
type input "He struggles with using child friendly scissors, doing up zips, buttons and oth…"
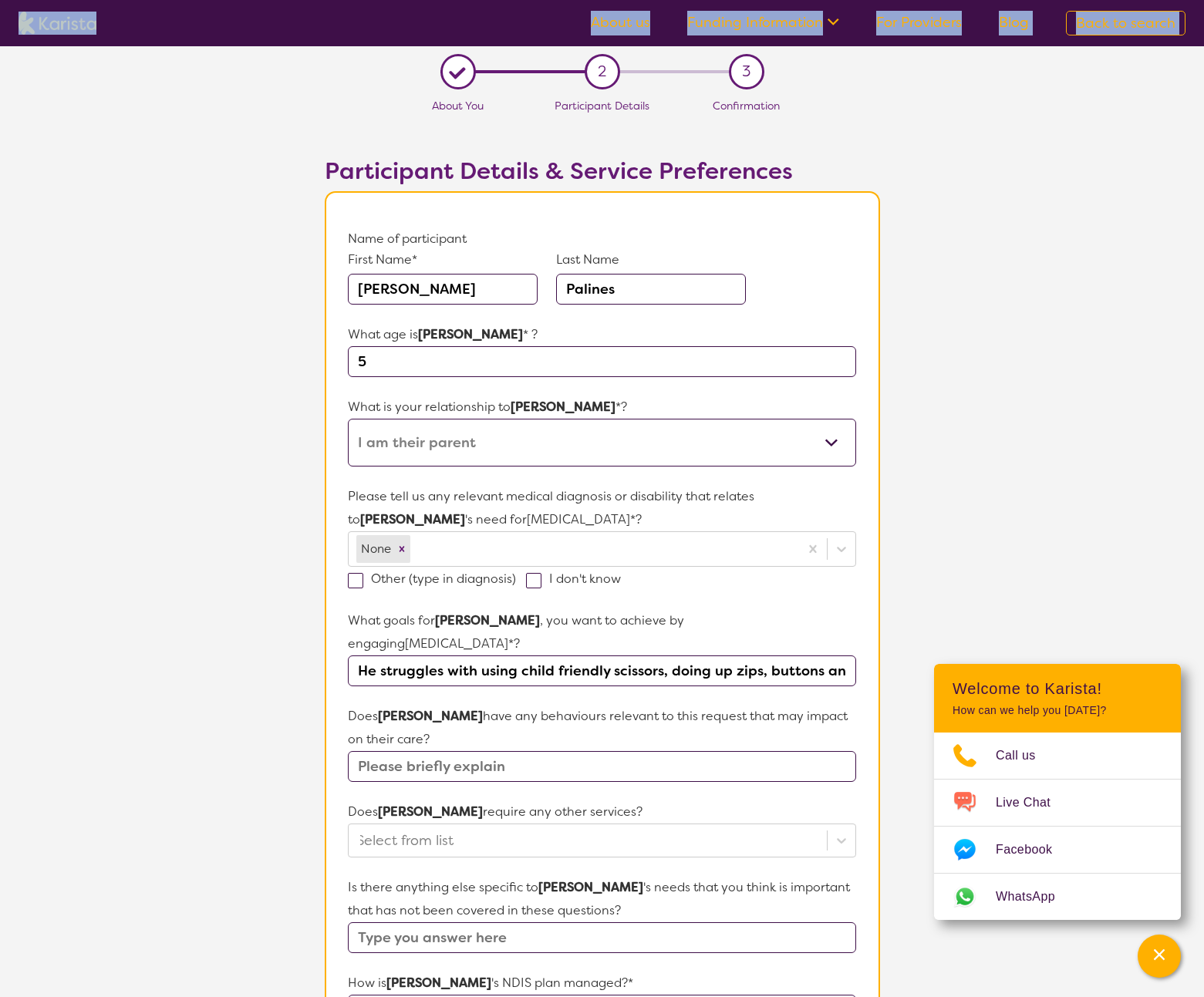
drag, startPoint x: 1015, startPoint y: 8, endPoint x: 953, endPoint y: -2, distance: 62.8
click at [953, 0] on html "About us Funding Information NDIS - National Disability Insurance Scheme HCP - …" at bounding box center [602, 901] width 1204 height 1802
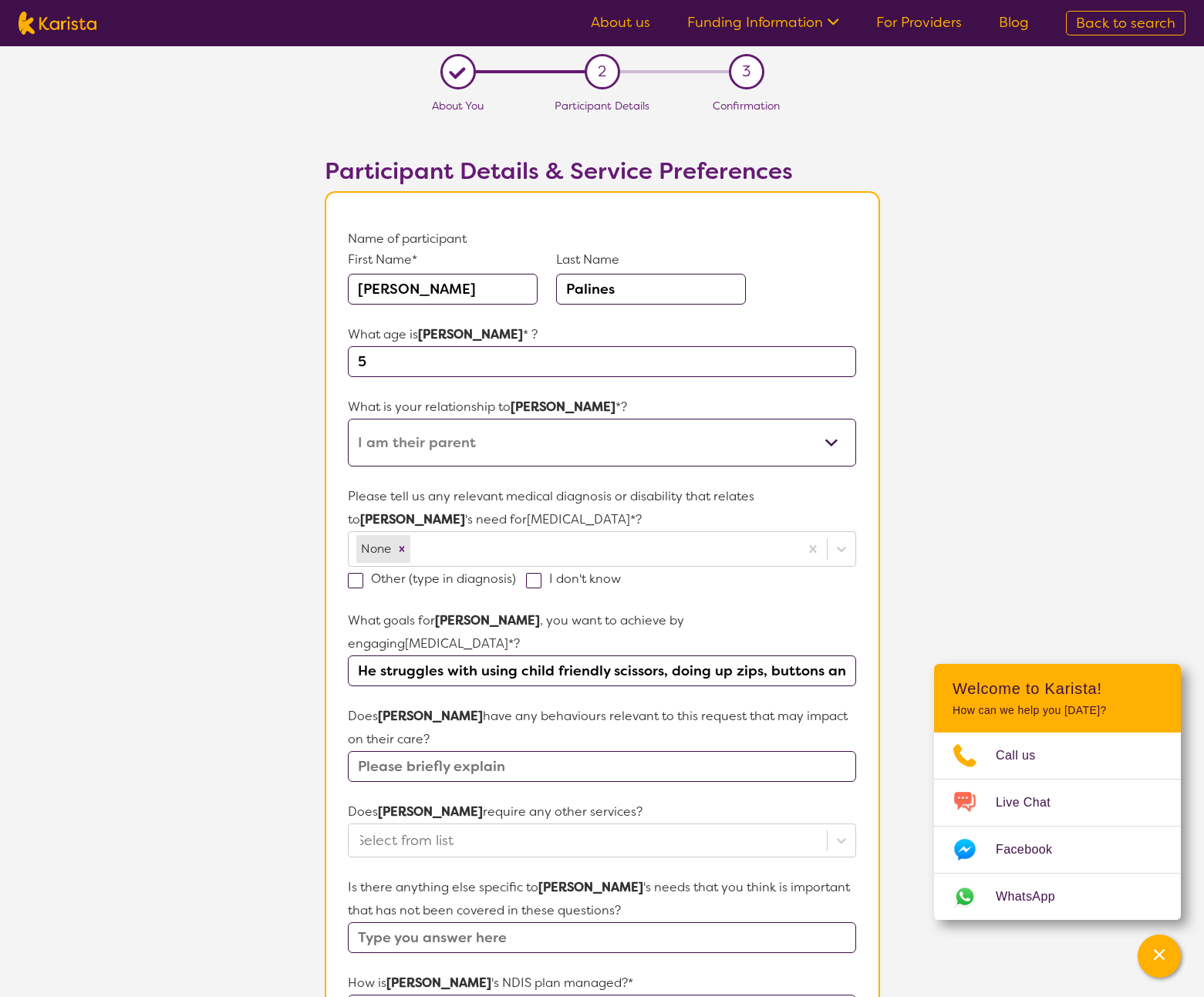
click at [986, 217] on section "L About You 2 Participant Details 3 Confirmation Participant Details & Service …" at bounding box center [602, 738] width 1204 height 1384
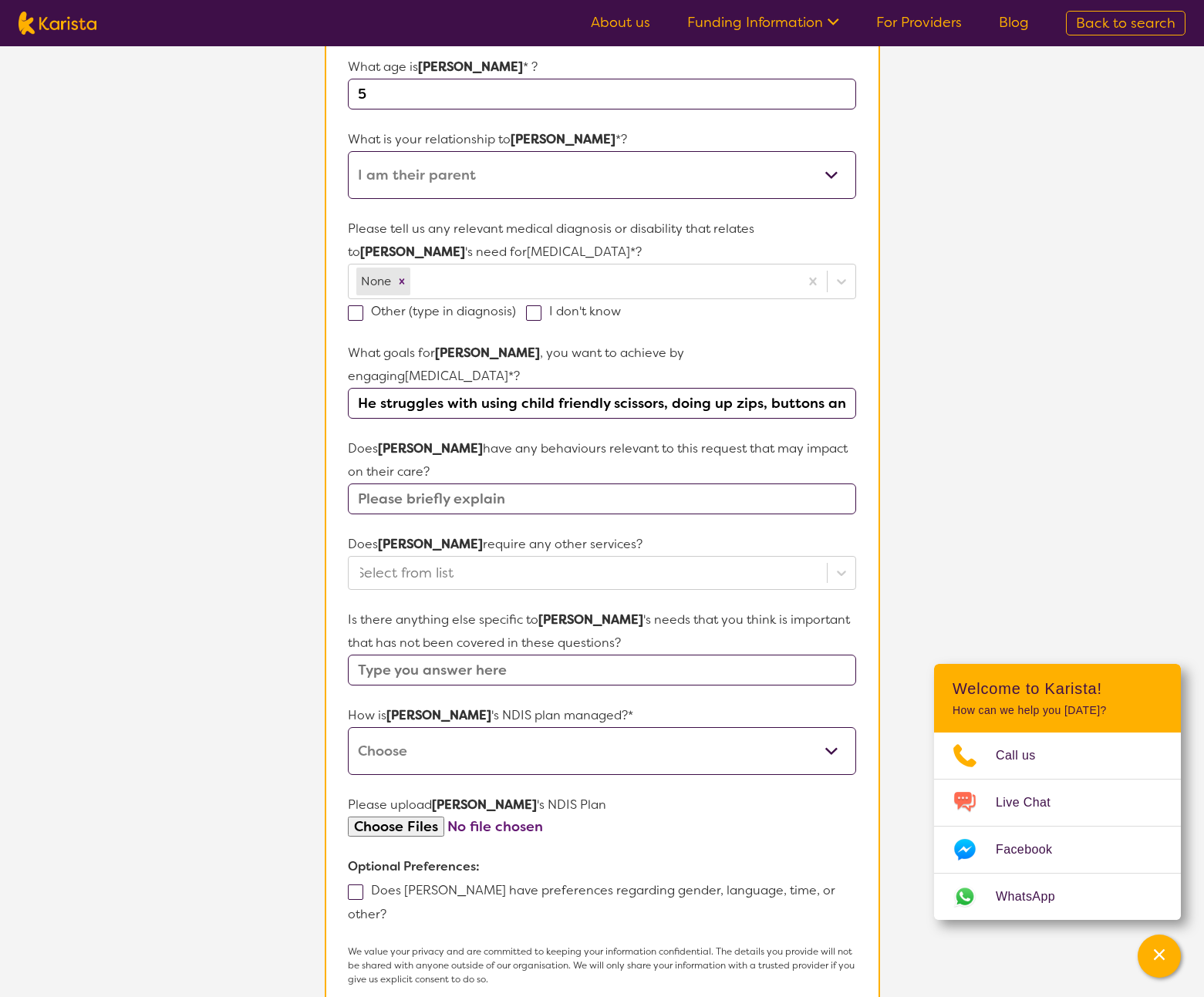
scroll to position [192, 0]
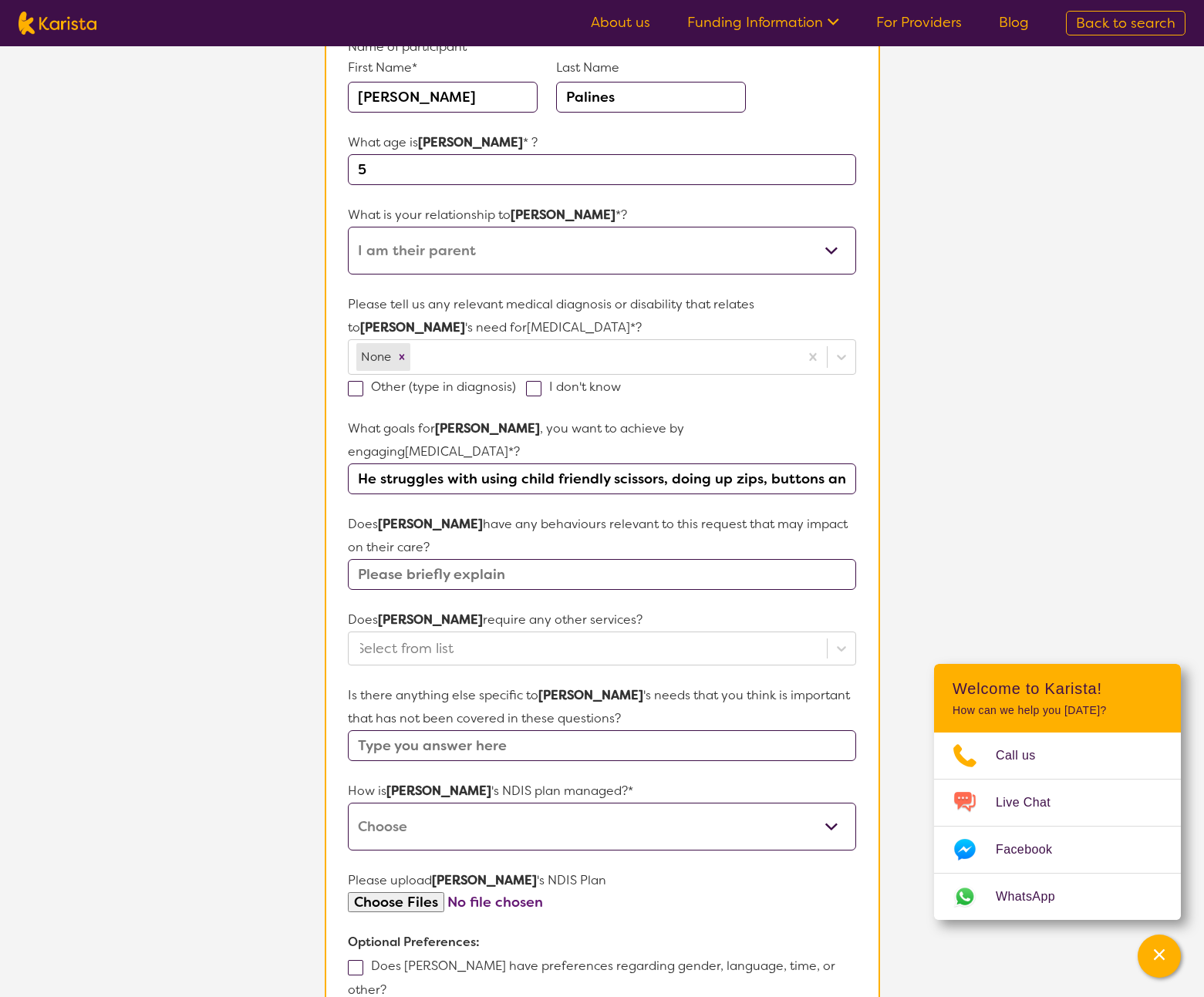
click at [443, 476] on input "He struggles with using child friendly scissors, doing up zips, buttons and oth…" at bounding box center [601, 479] width 507 height 31
drag, startPoint x: 359, startPoint y: 479, endPoint x: 993, endPoint y: 482, distance: 634.0
click at [694, 480] on input "He struggles with using child friendly scissors, doing up zips, buttons and oth…" at bounding box center [601, 479] width 507 height 31
drag, startPoint x: 545, startPoint y: 478, endPoint x: 302, endPoint y: 476, distance: 243.0
click at [501, 471] on input "He struggles with using child friendly scissors, doing up zips, buttons and oth…" at bounding box center [601, 479] width 507 height 31
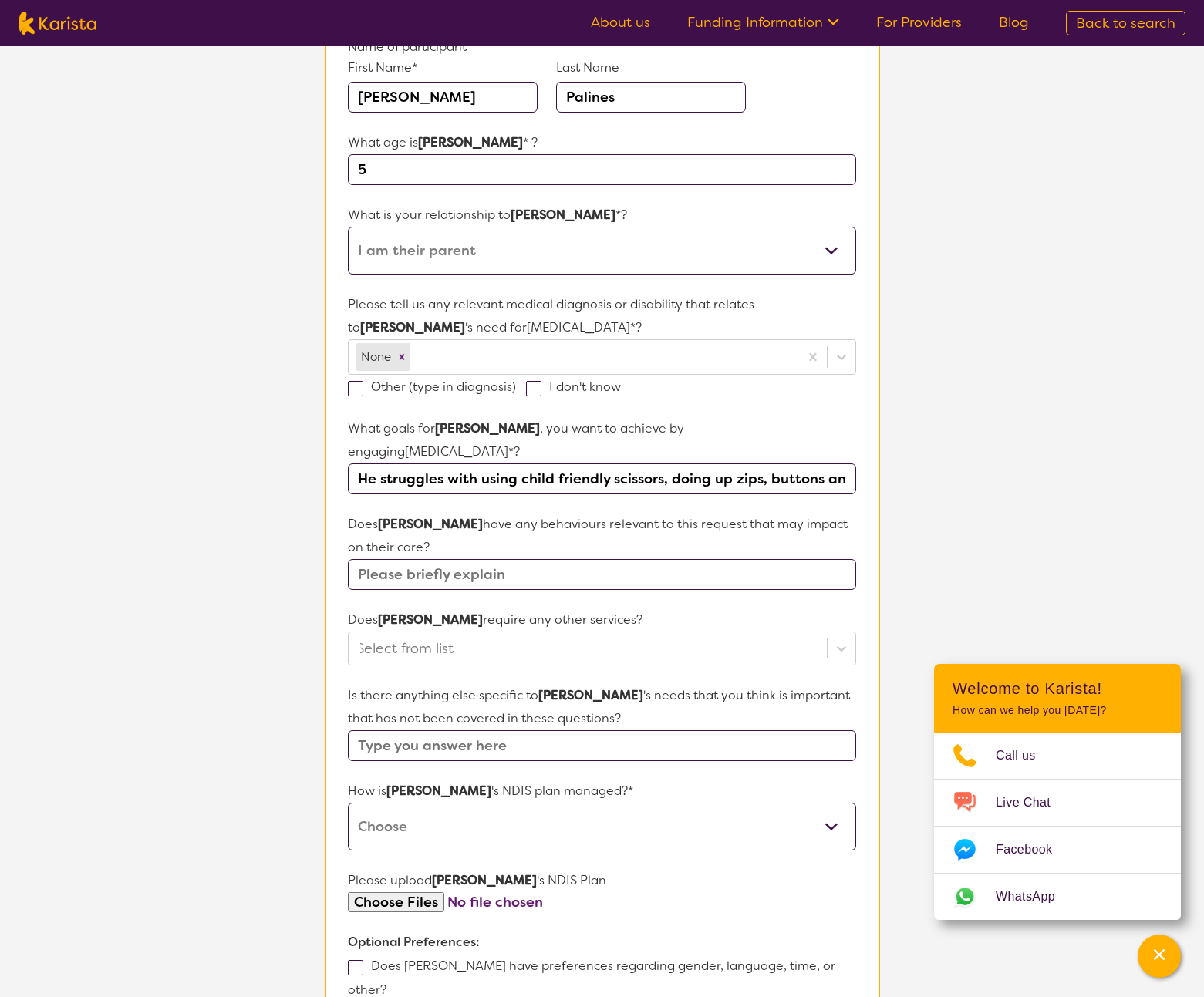
click at [592, 474] on input "He struggles with using child friendly scissors, doing up zips, buttons and oth…" at bounding box center [601, 479] width 507 height 31
drag, startPoint x: 551, startPoint y: 477, endPoint x: 817, endPoint y: 481, distance: 266.0
drag, startPoint x: 739, startPoint y: 480, endPoint x: 697, endPoint y: 481, distance: 42.0
click at [739, 480] on input "He struggles with using child friendly scissors, doing up zips, buttons and oth…" at bounding box center [601, 479] width 507 height 31
drag, startPoint x: 697, startPoint y: 481, endPoint x: 913, endPoint y: 493, distance: 216.3
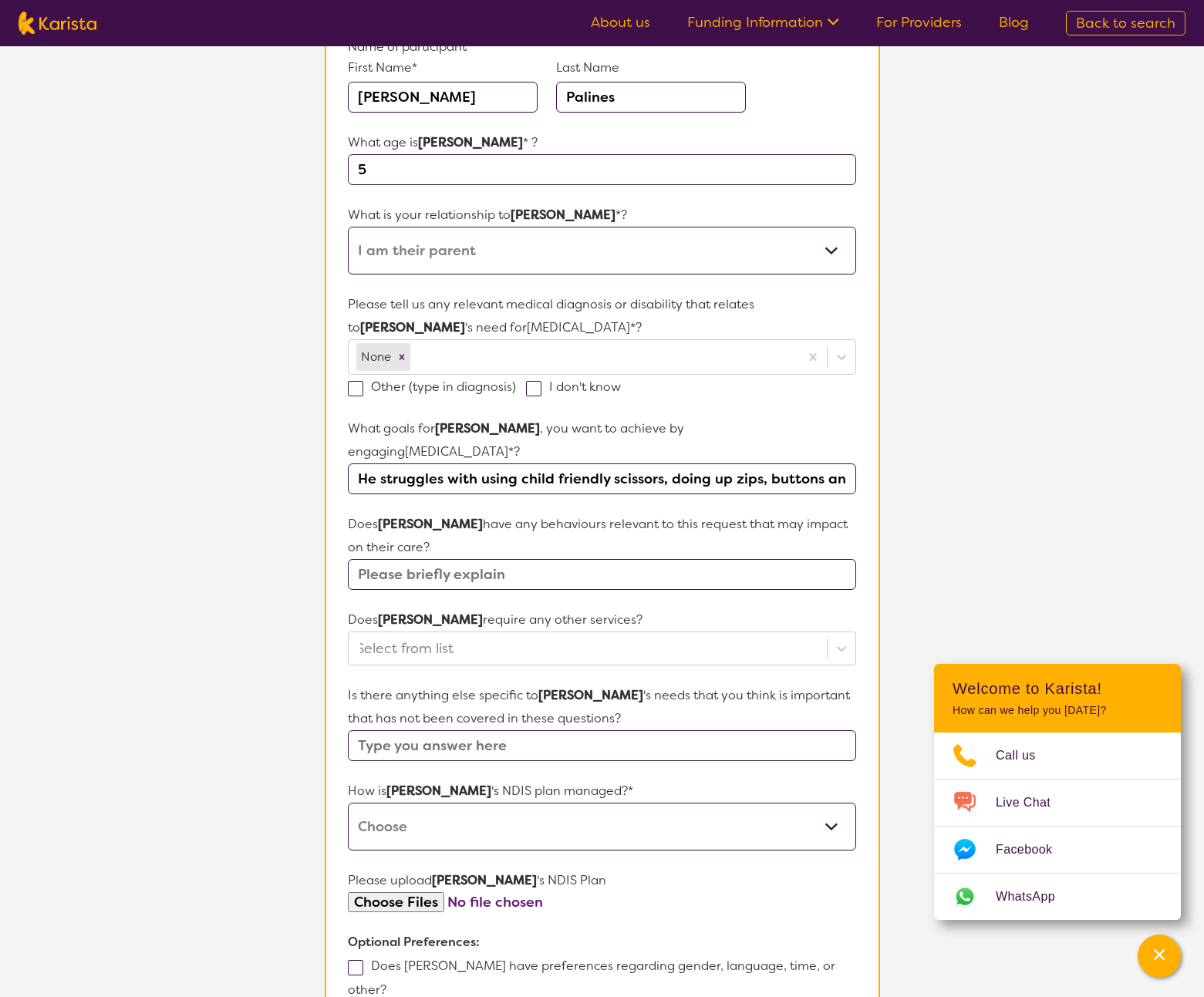
click at [506, 580] on input "text" at bounding box center [601, 575] width 507 height 31
click at [473, 568] on input "text" at bounding box center [601, 575] width 507 height 31
type input "none that i know of"
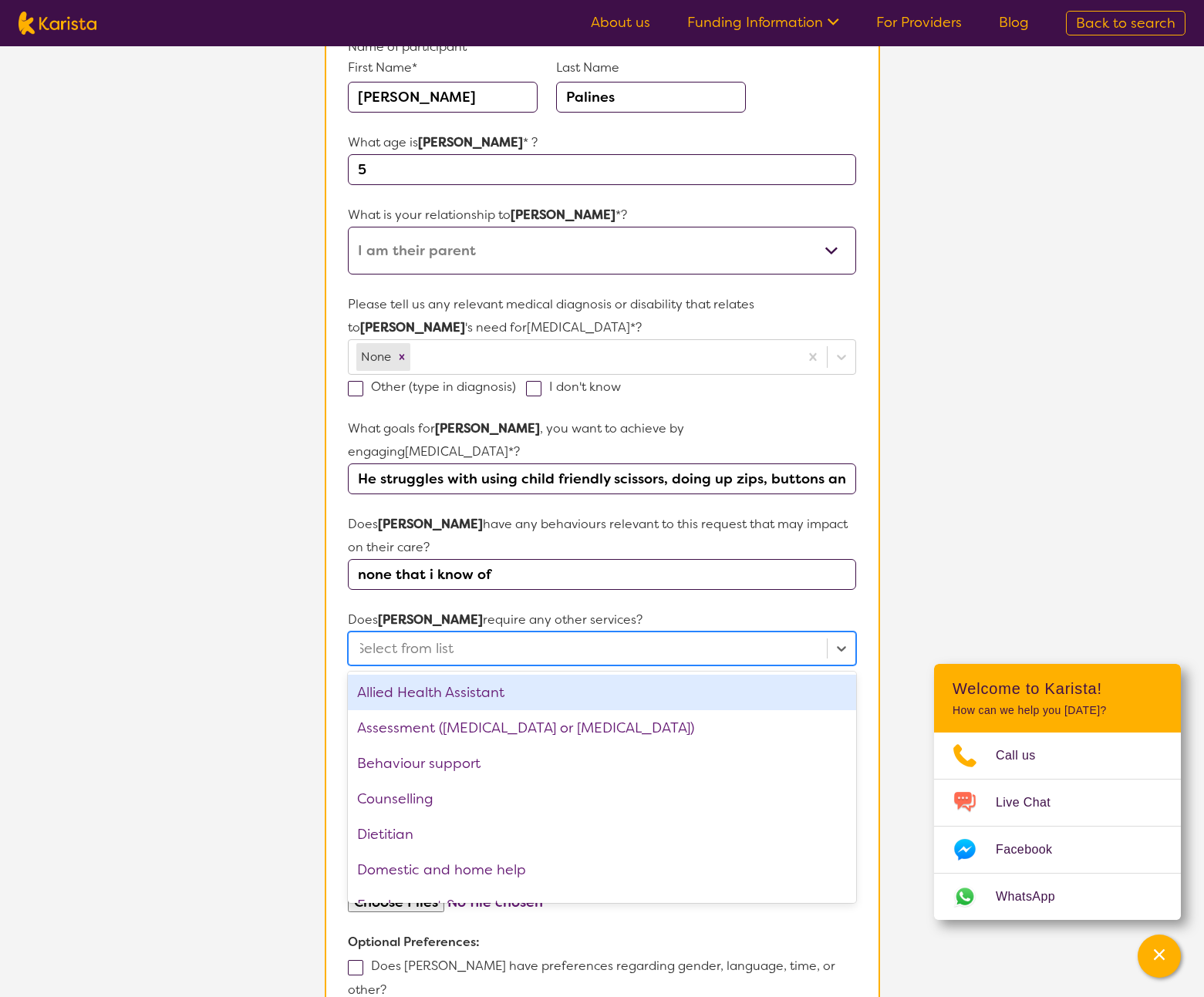
click at [536, 658] on div at bounding box center [587, 649] width 462 height 26
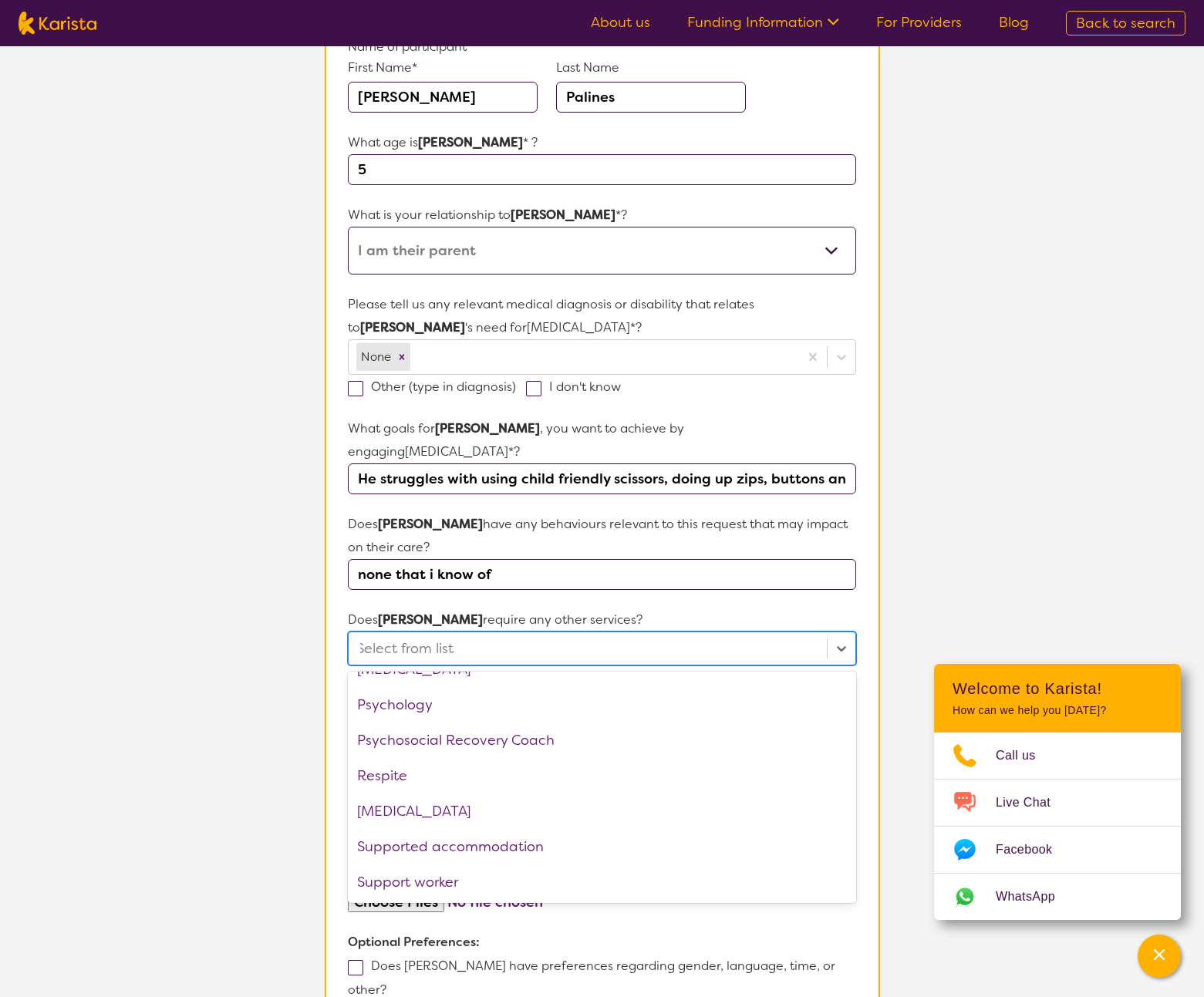
scroll to position [0, 0]
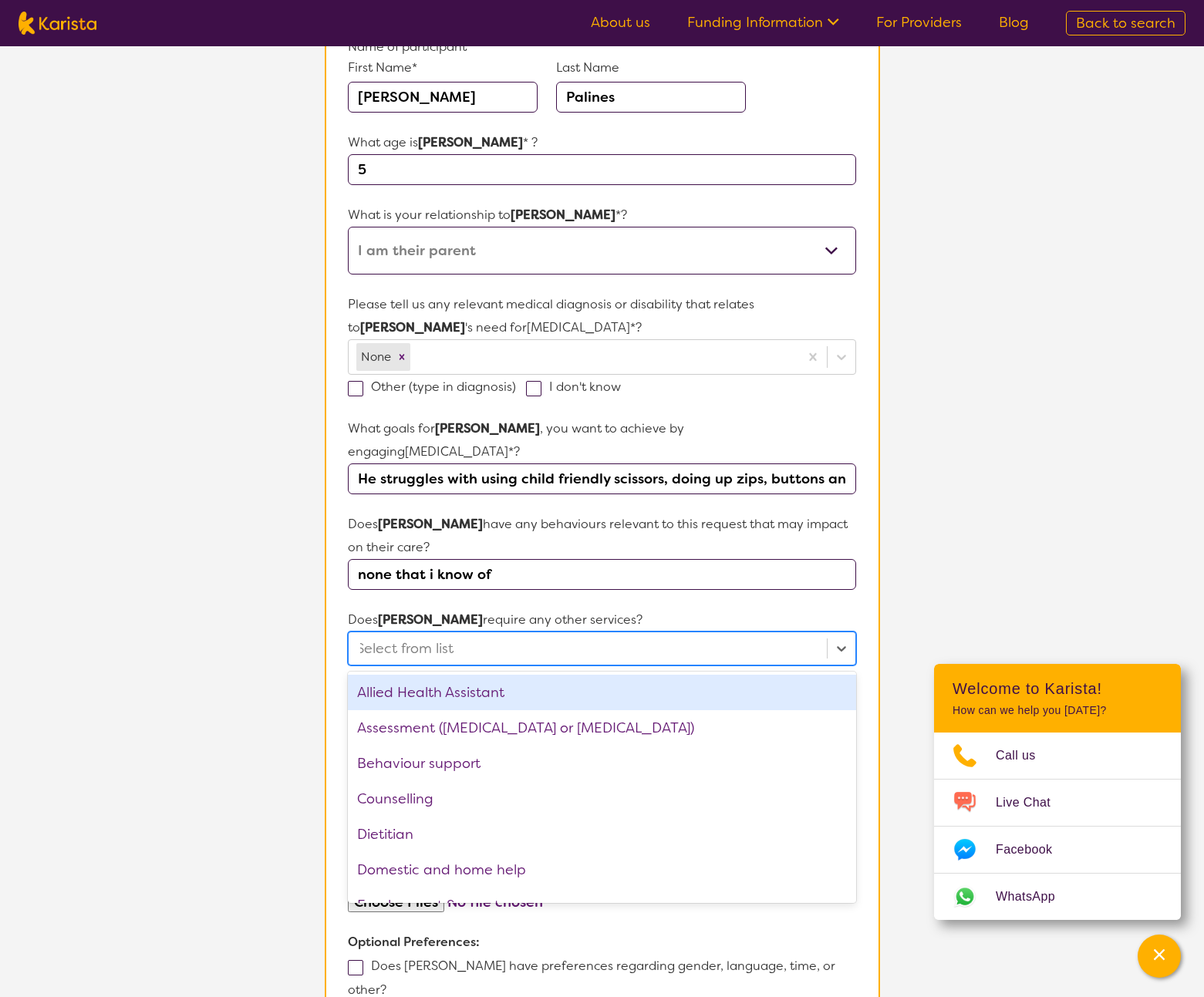
click at [1013, 570] on section "L About You 2 Participant Details 3 Confirmation Participant Details & Service …" at bounding box center [602, 546] width 1204 height 1384
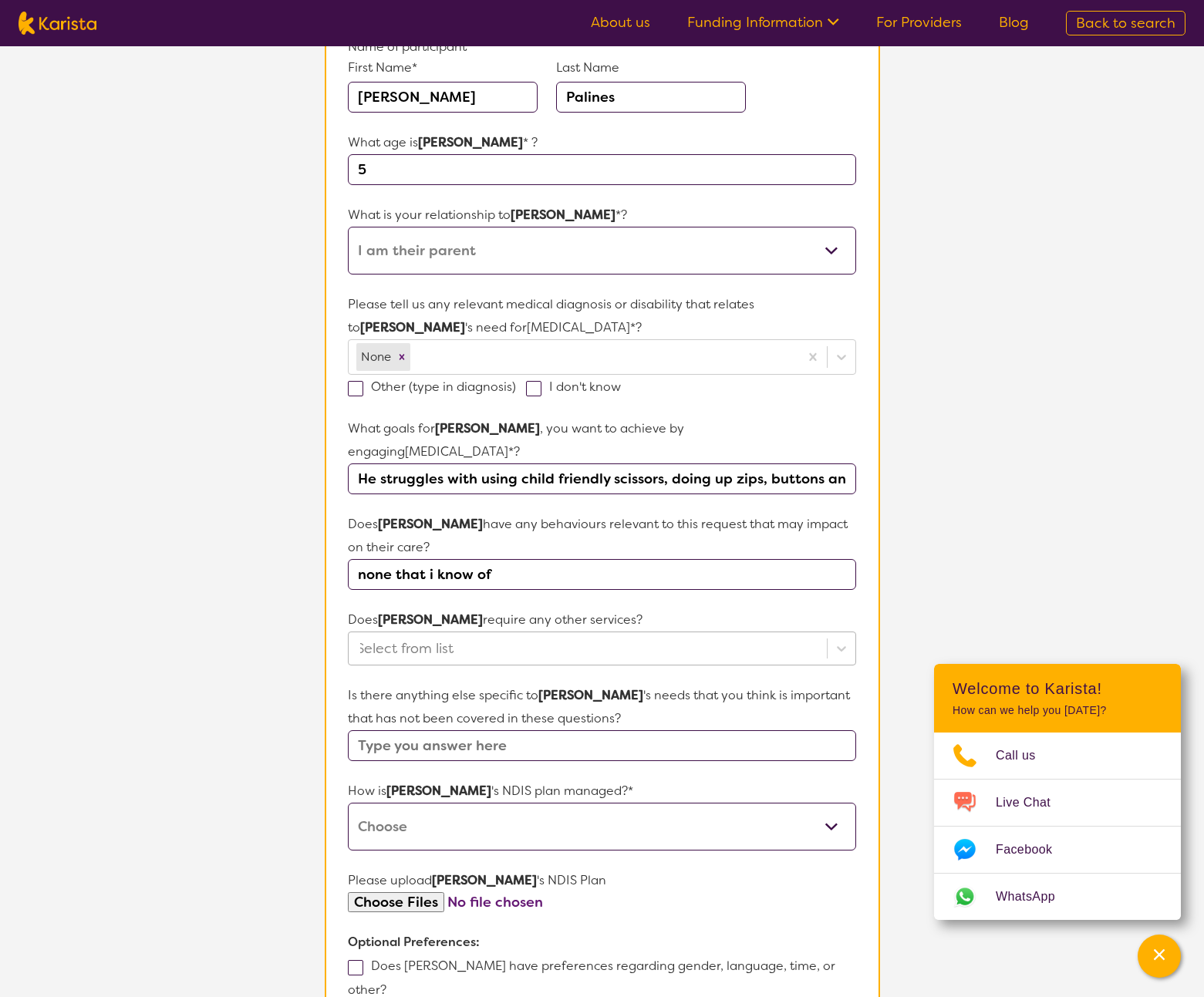
click at [476, 645] on div at bounding box center [587, 649] width 462 height 26
click at [897, 599] on section "Participant Details & Service Preferences Name of participant First Name* [PERS…" at bounding box center [602, 583] width 593 height 1311
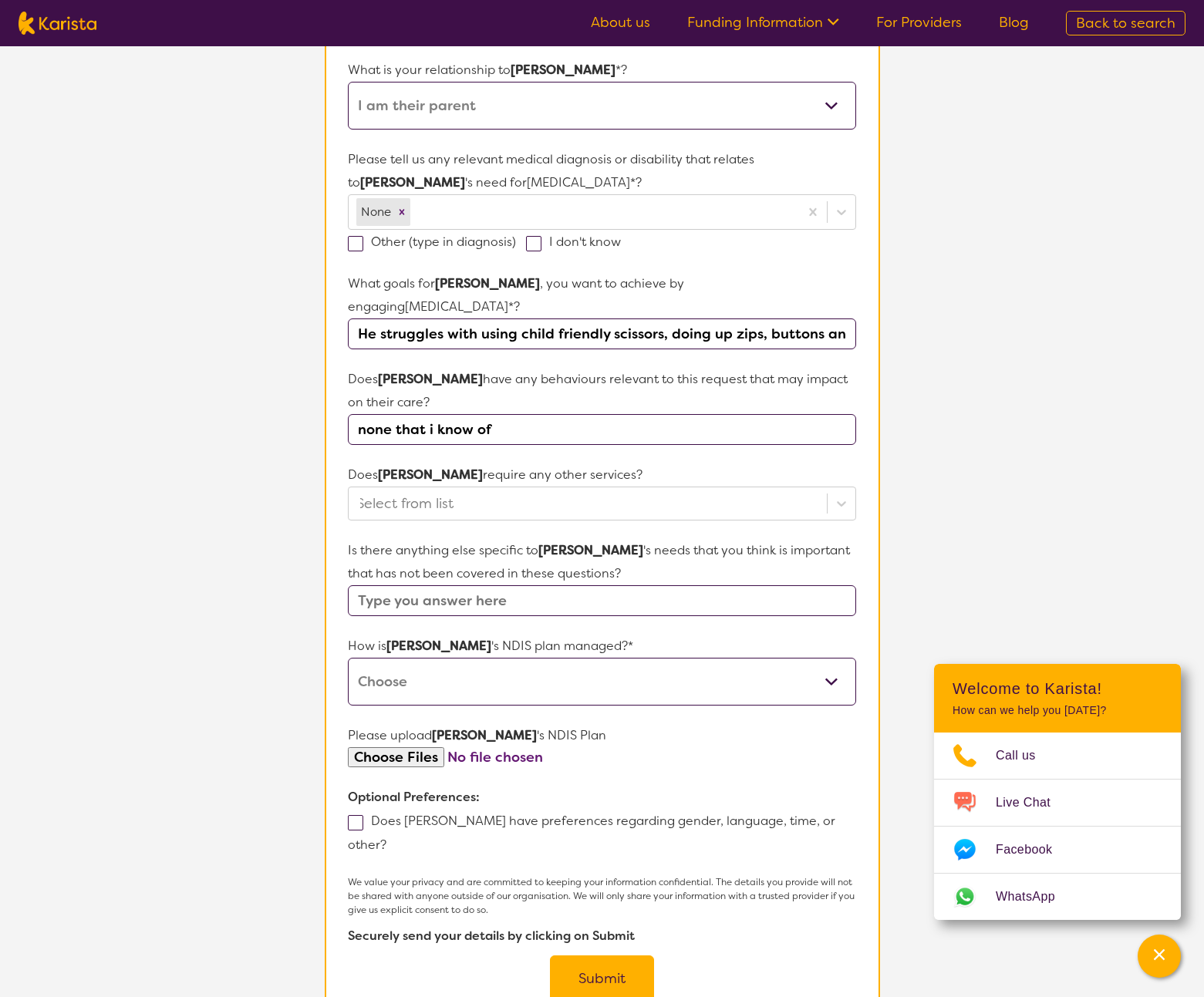
scroll to position [341, 0]
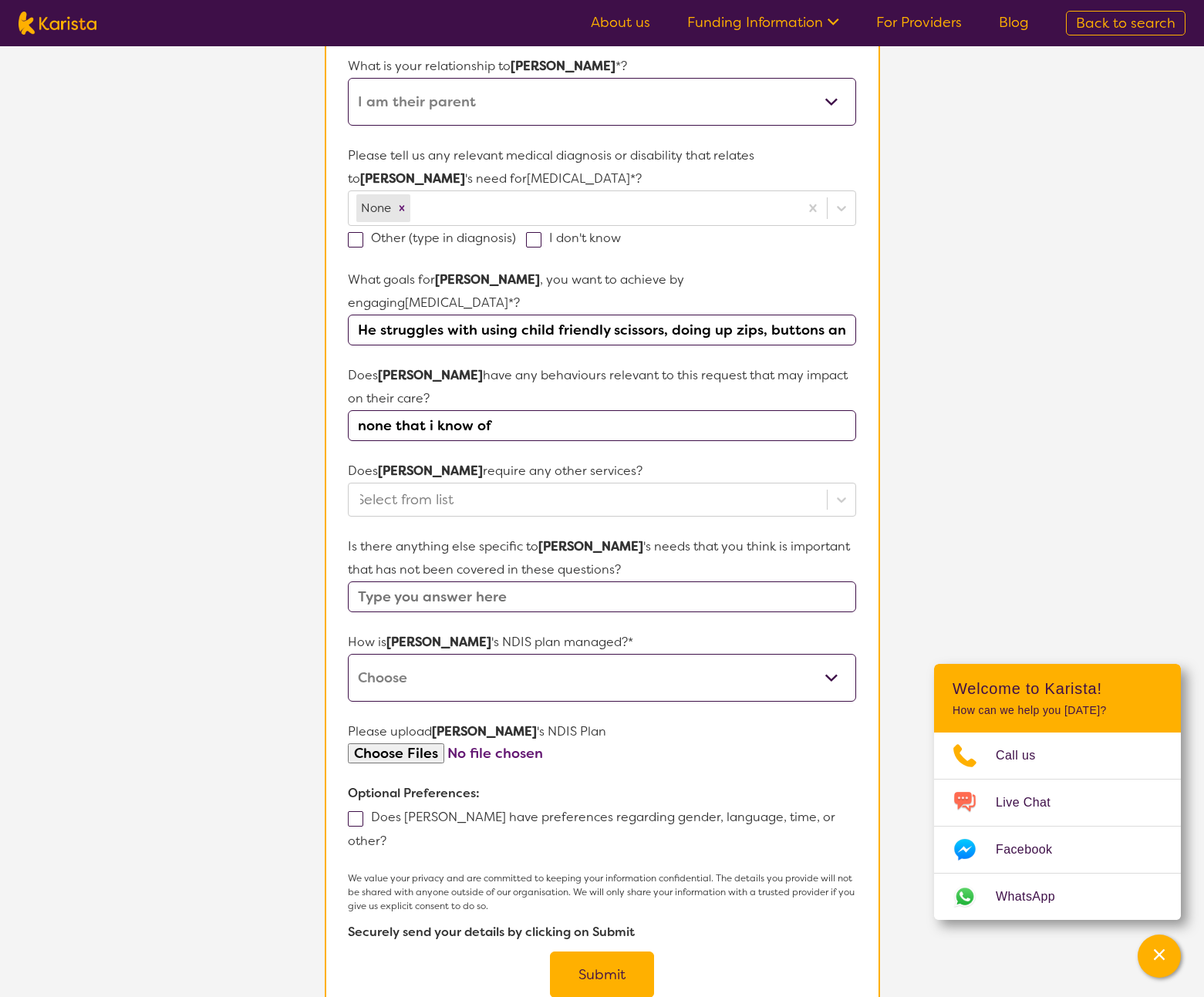
click at [703, 602] on input "text" at bounding box center [601, 596] width 507 height 31
click at [825, 582] on input "text" at bounding box center [601, 596] width 507 height 31
select select "Plan Managed"
click at [421, 753] on input "file" at bounding box center [601, 754] width 507 height 21
type input "C:\fakepath\NDIS plan TP [DATE] to [DATE].pdf"
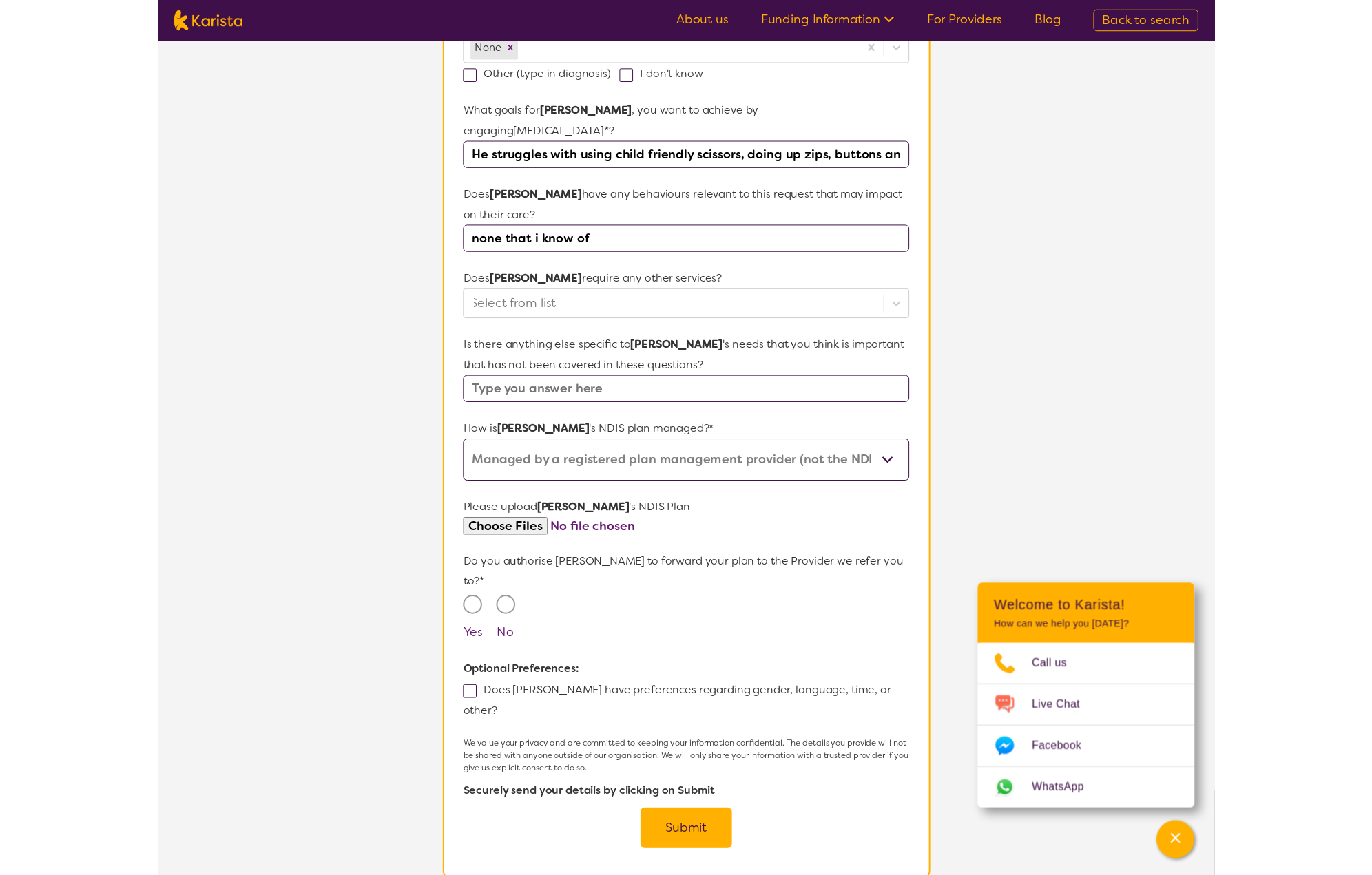
scroll to position [467, 0]
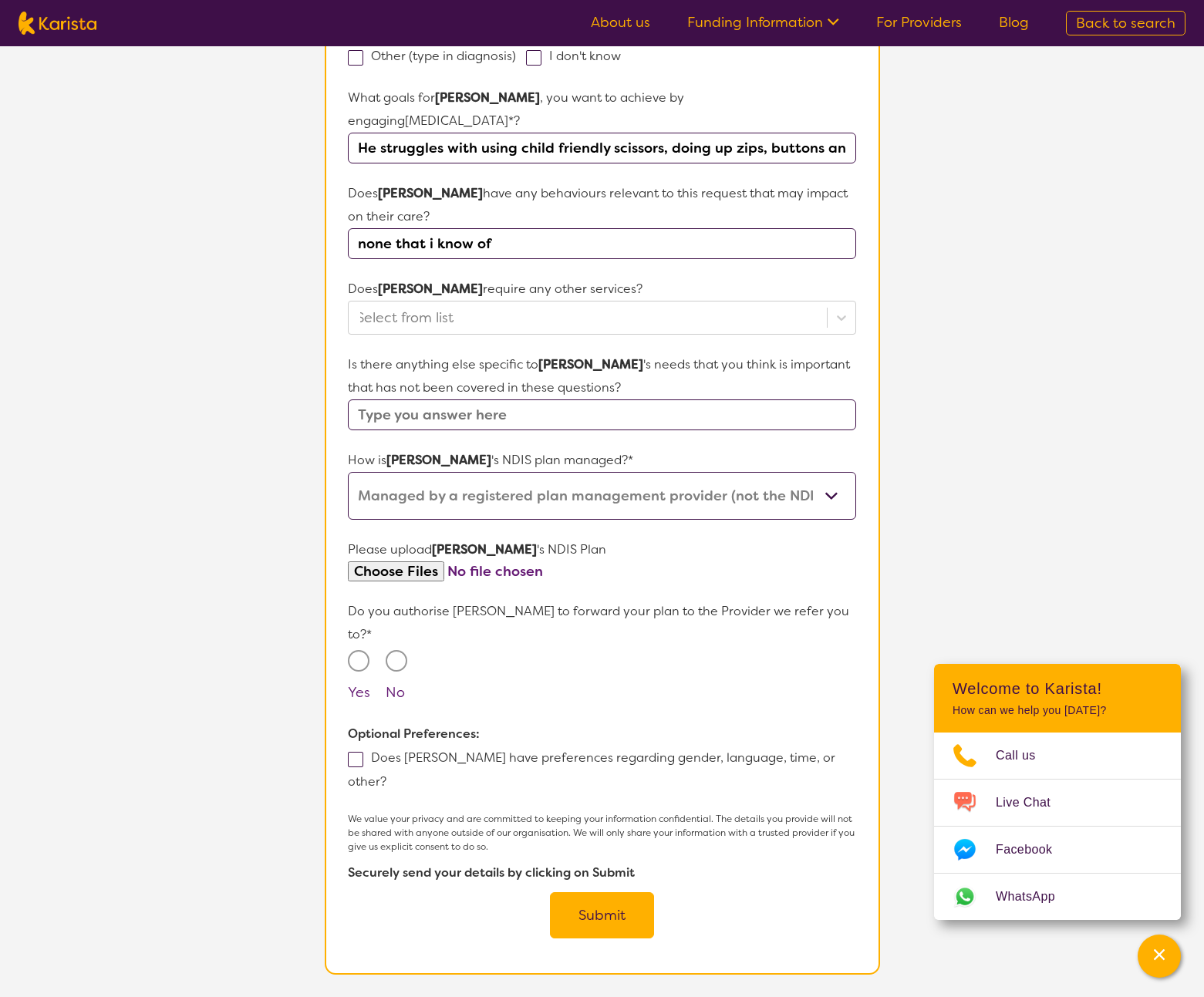
click at [363, 650] on input "Yes" at bounding box center [358, 661] width 22 height 22
radio input "true"
click at [359, 650] on input "Yes" at bounding box center [358, 661] width 22 height 22
click at [356, 683] on label "Yes" at bounding box center [359, 693] width 23 height 19
click at [356, 669] on input "Yes" at bounding box center [358, 661] width 22 height 22
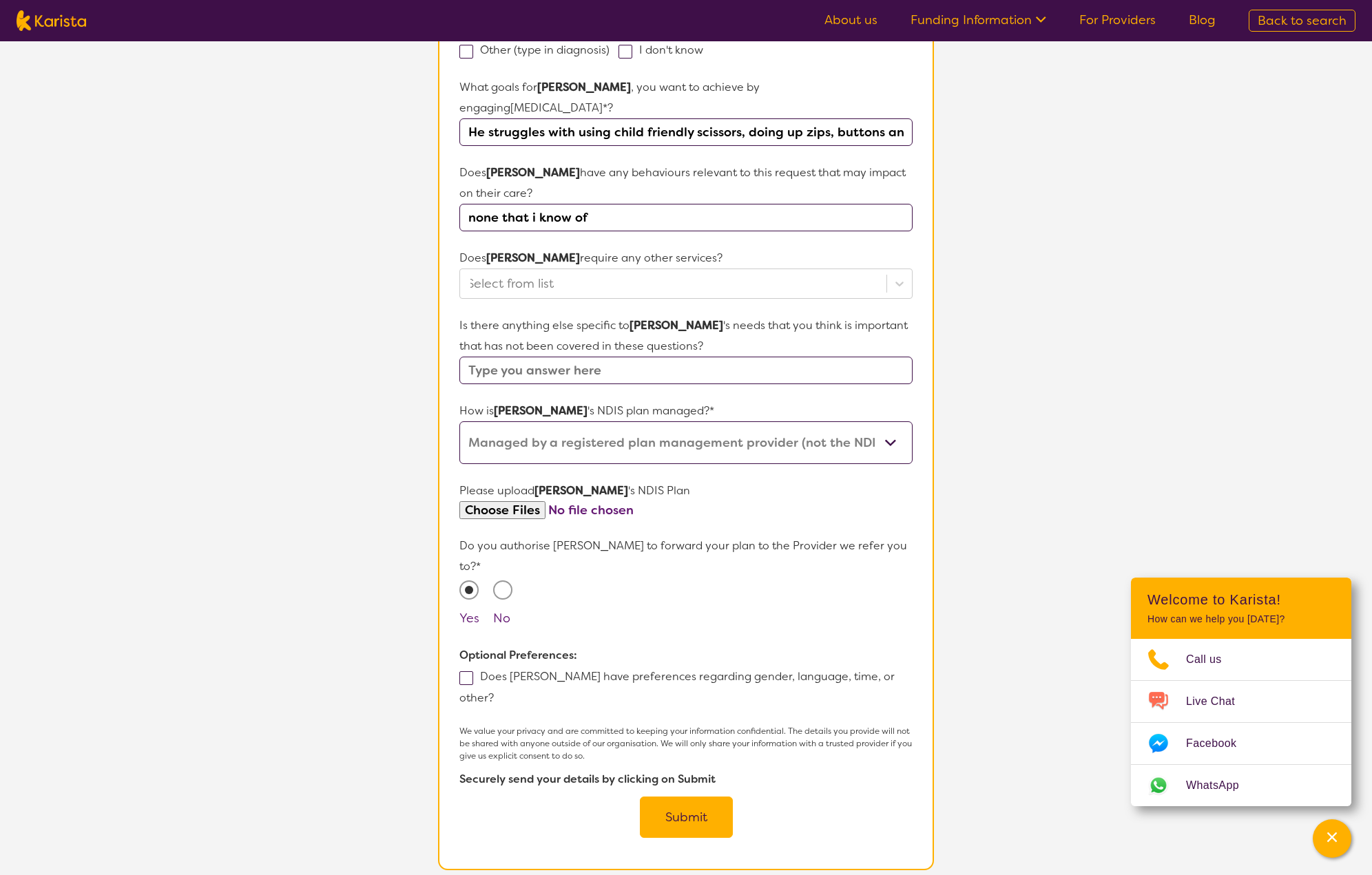
click at [472, 672] on span at bounding box center [466, 678] width 14 height 14
click at [494, 693] on input "Does [PERSON_NAME] have preferences regarding gender, language, time, or other?" at bounding box center [498, 697] width 9 height 9
checkbox input "true"
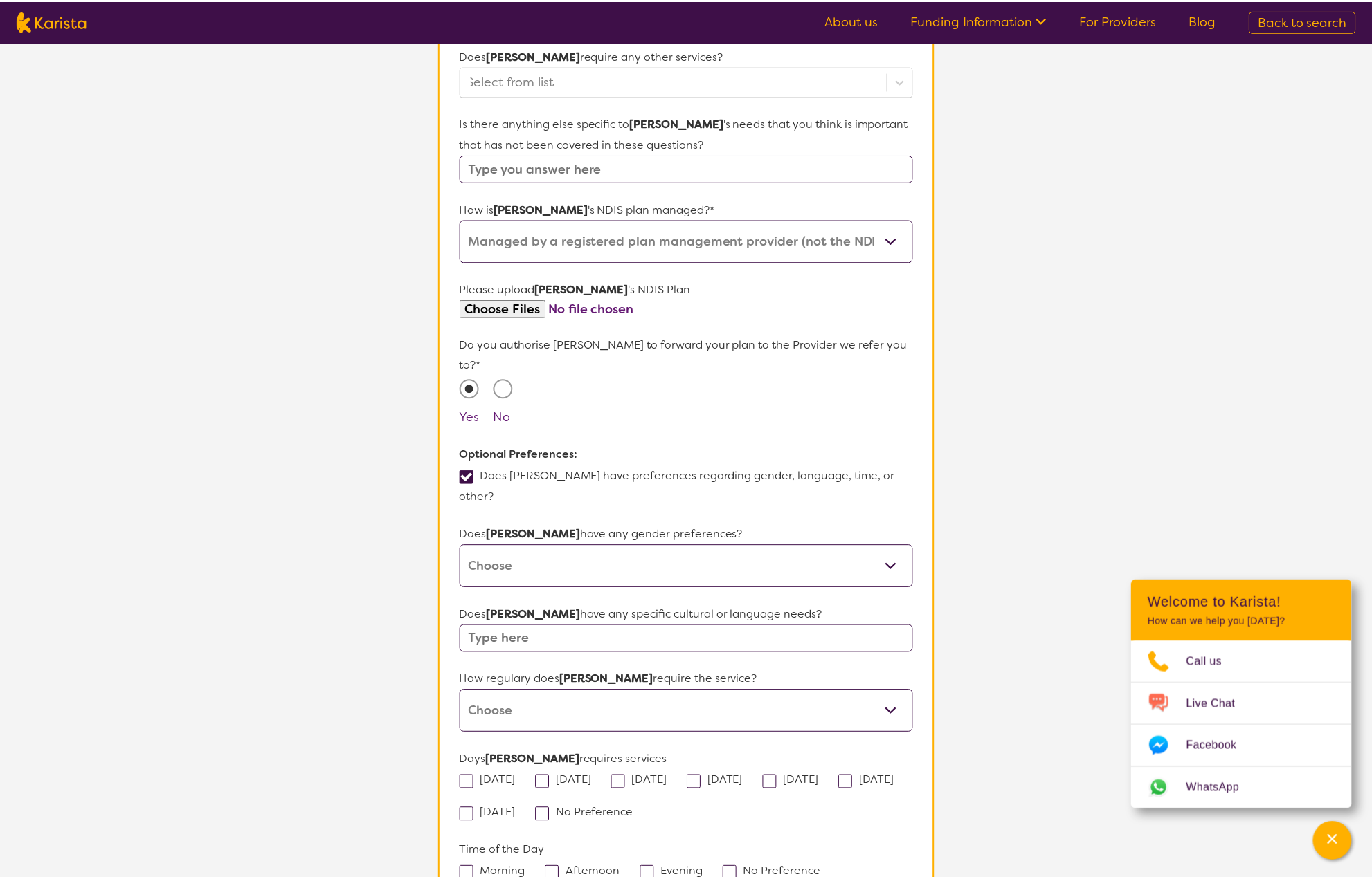
scroll to position [703, 0]
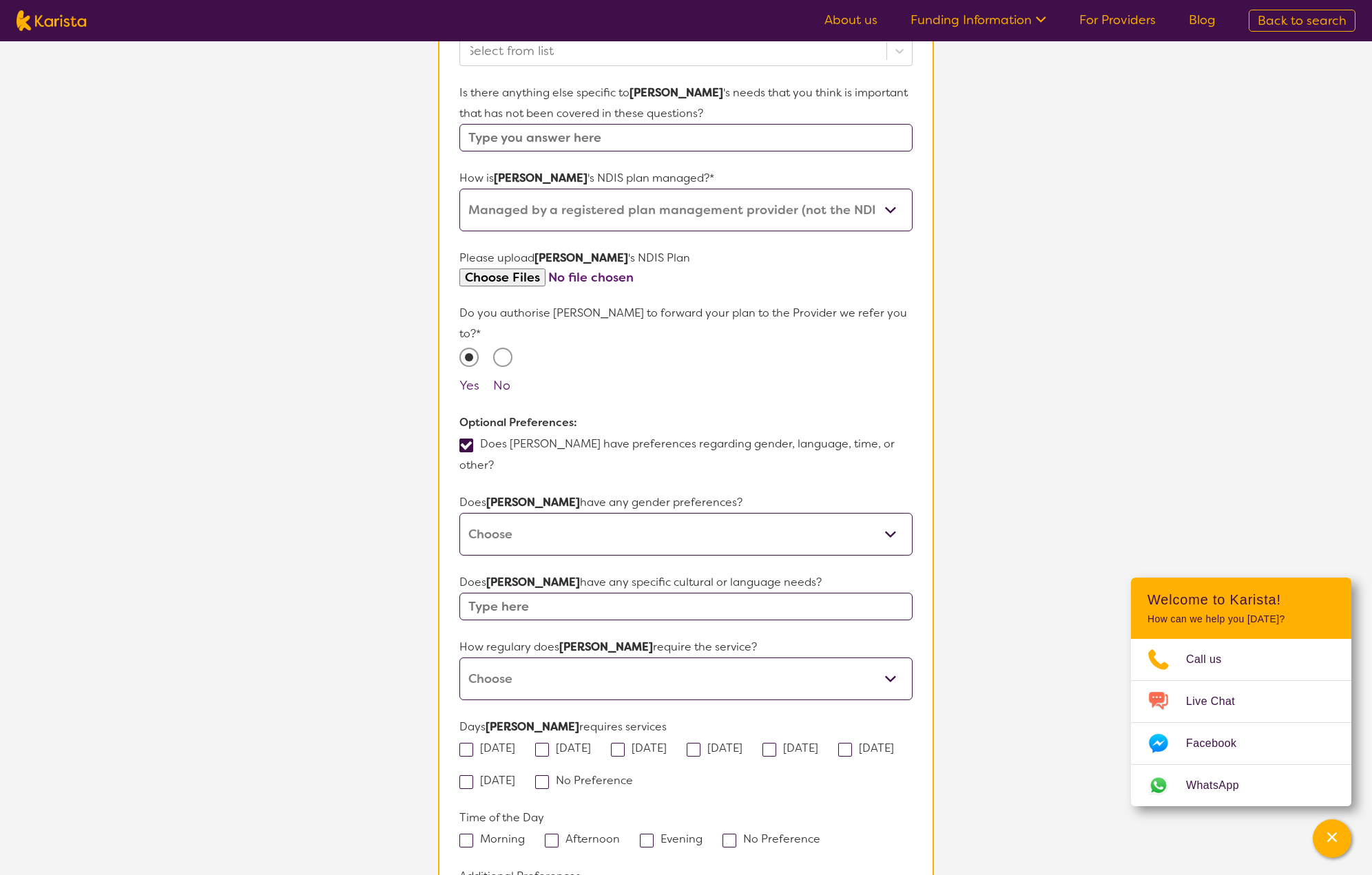
click at [680, 598] on input "text" at bounding box center [685, 607] width 453 height 28
select select "Every fortnight"
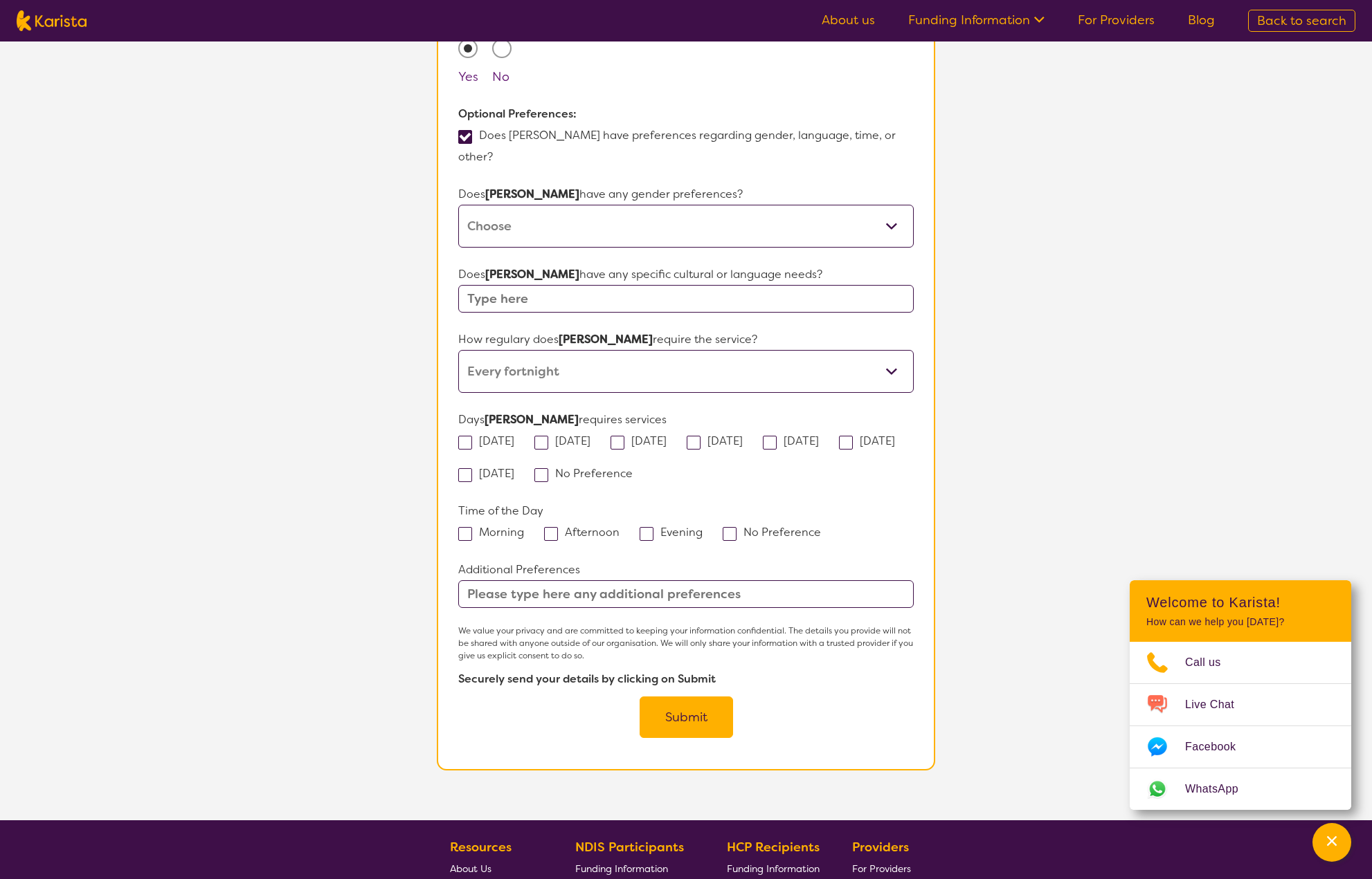
scroll to position [884, 0]
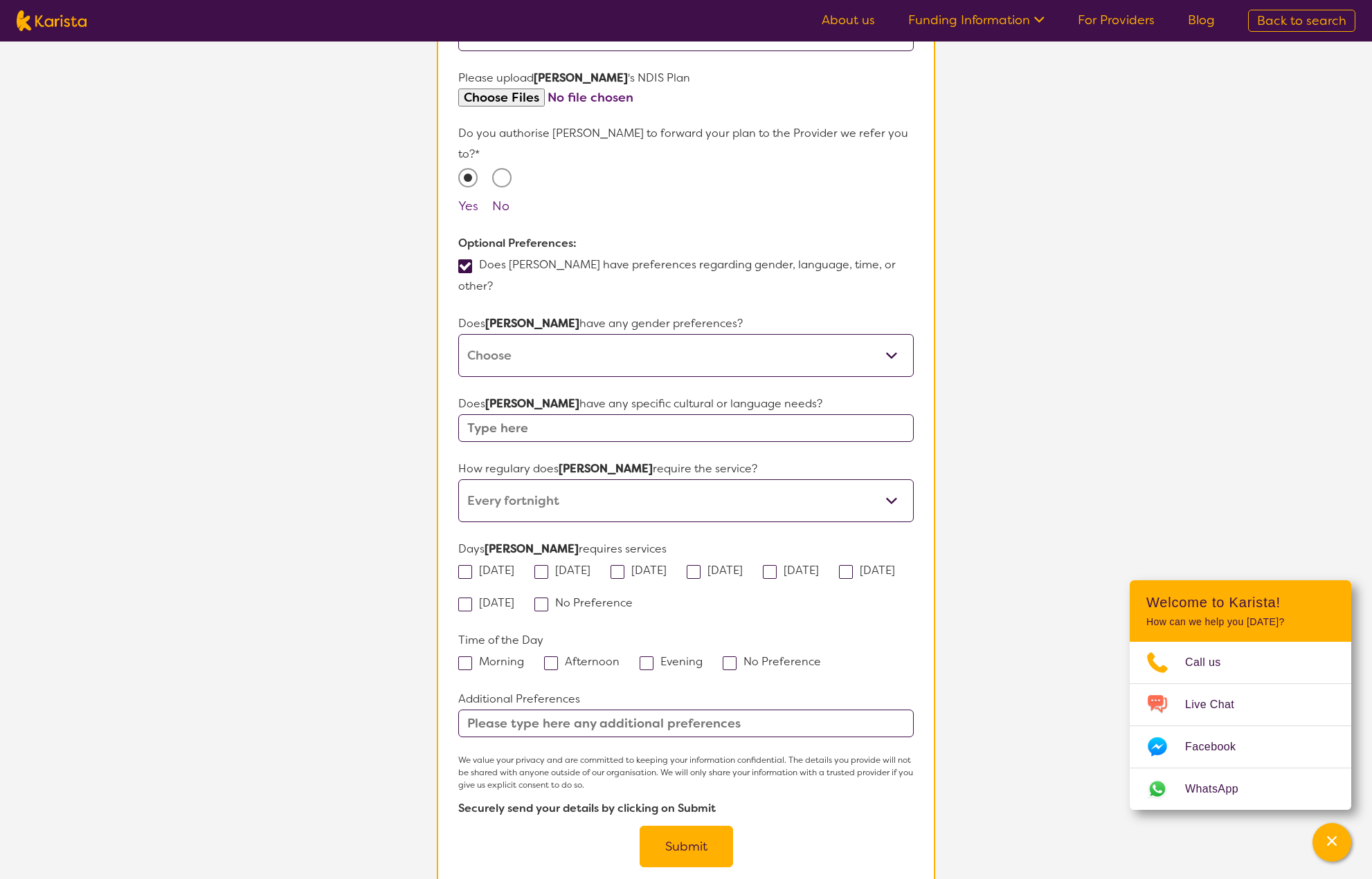
click at [560, 563] on label "[DATE]" at bounding box center [566, 570] width 65 height 14
click at [590, 565] on input "[DATE]" at bounding box center [594, 570] width 9 height 9
checkbox input "true"
click at [700, 565] on span at bounding box center [694, 572] width 14 height 14
click at [743, 565] on input "[DATE]" at bounding box center [747, 570] width 9 height 9
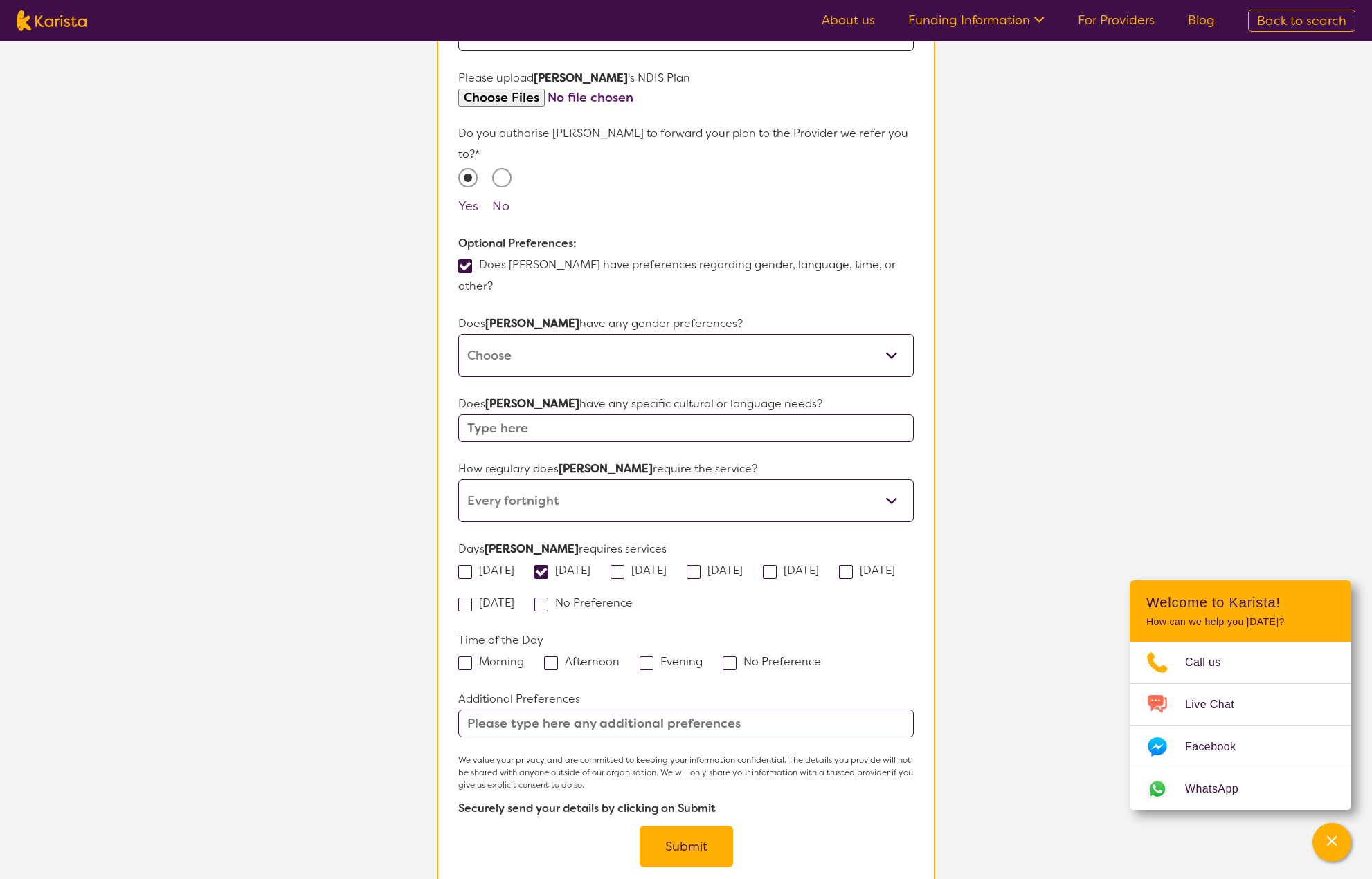
checkbox input "true"
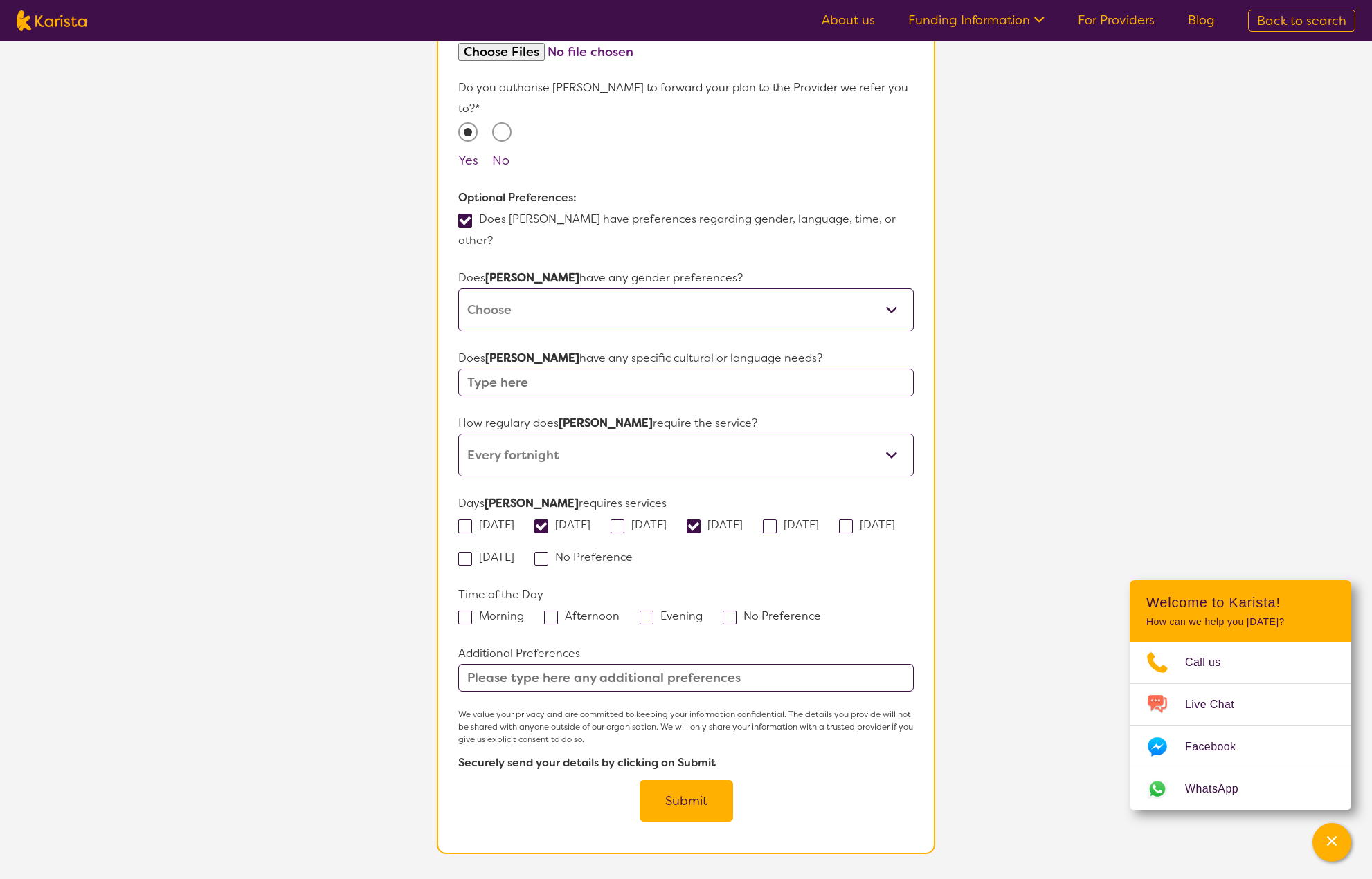
scroll to position [860, 0]
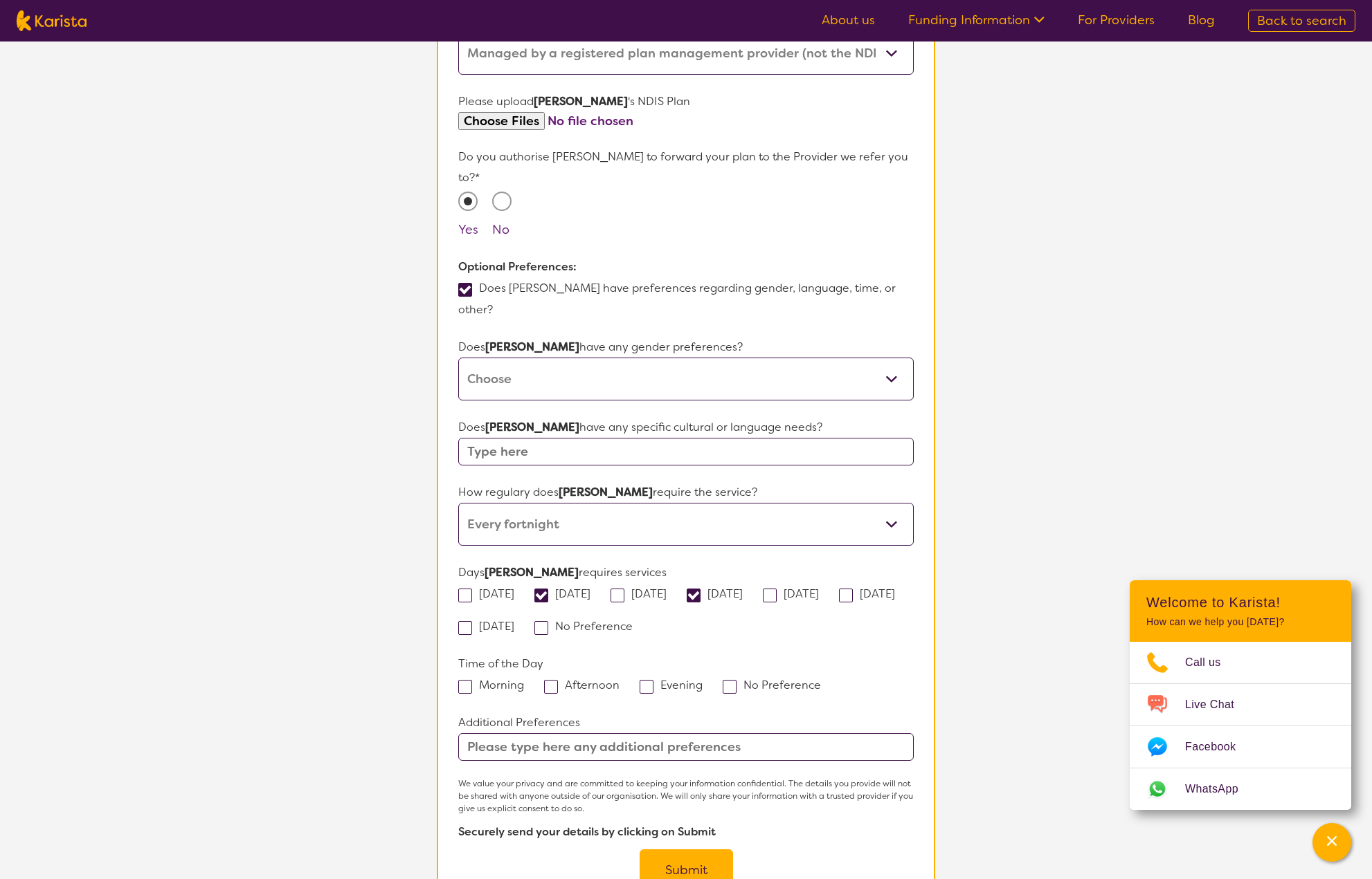
click at [479, 678] on label "Morning" at bounding box center [495, 685] width 75 height 14
click at [524, 680] on input "Morning" at bounding box center [528, 684] width 9 height 9
checkbox input "true"
click at [544, 680] on span at bounding box center [551, 687] width 14 height 14
click at [619, 680] on input "Afternoon" at bounding box center [623, 684] width 9 height 9
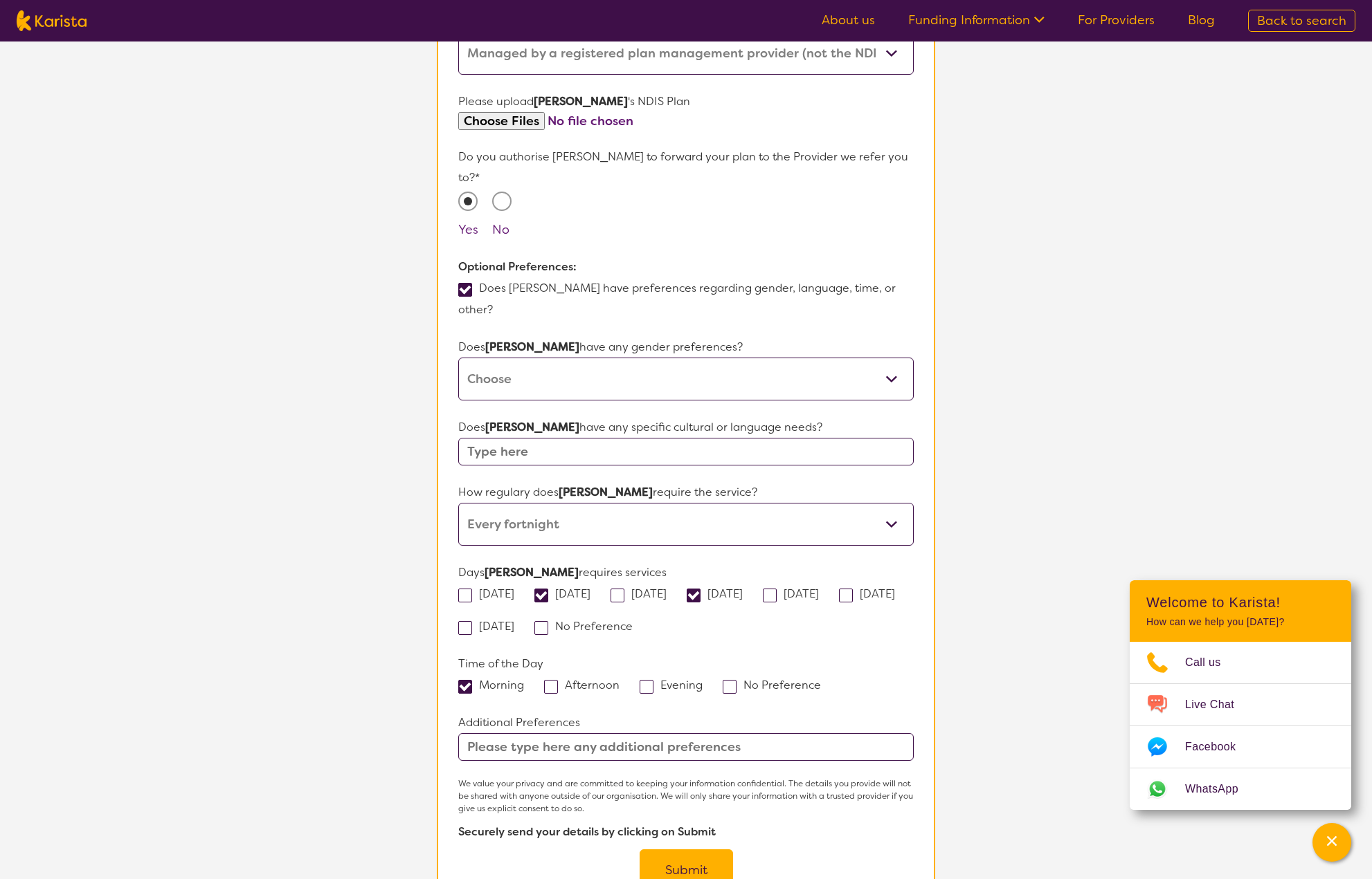
checkbox input "true"
click at [769, 721] on input "text" at bounding box center [685, 747] width 455 height 28
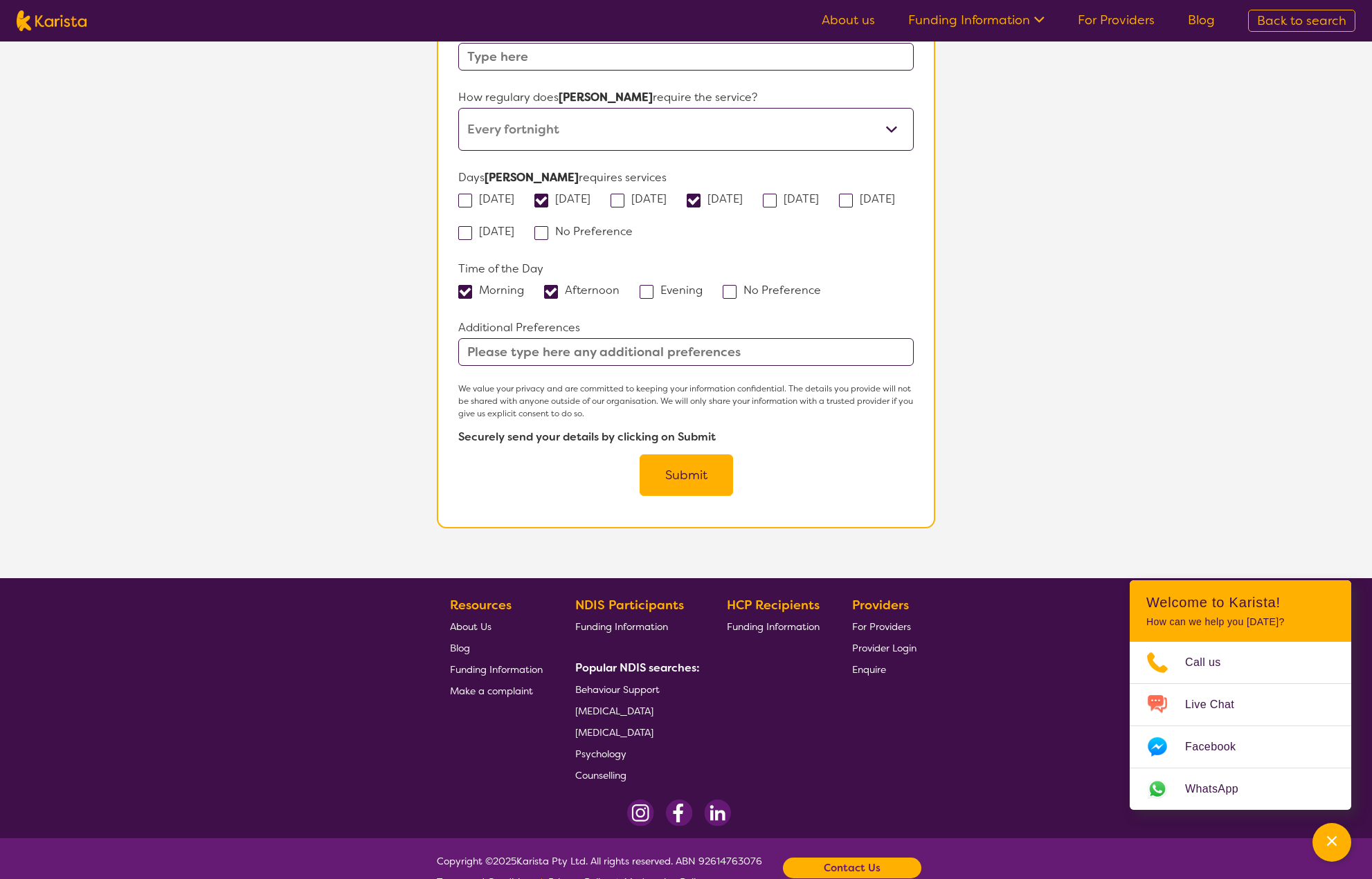
scroll to position [971, 0]
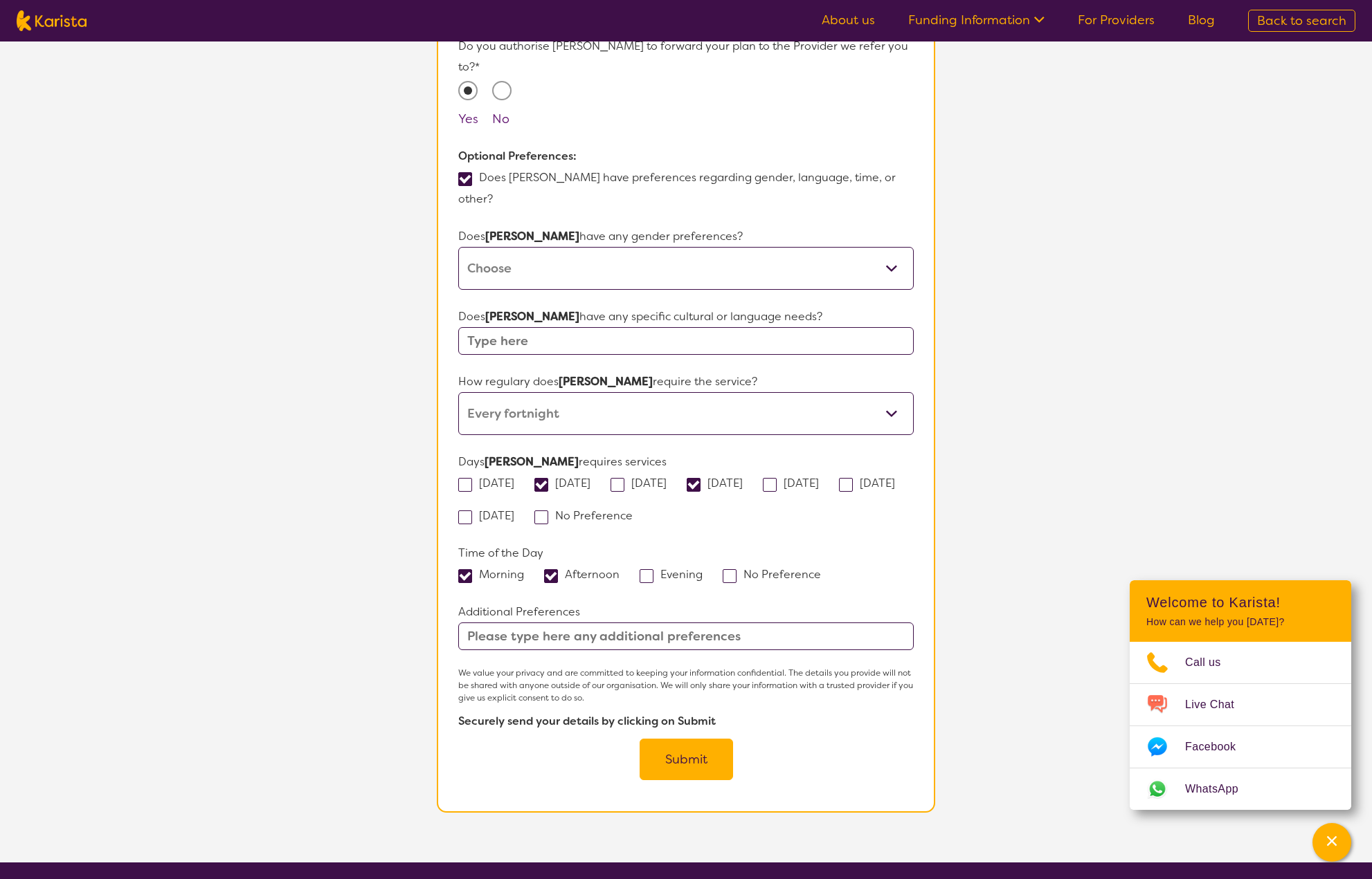
click at [692, 721] on button "Submit" at bounding box center [686, 759] width 93 height 42
